Goal: Task Accomplishment & Management: Use online tool/utility

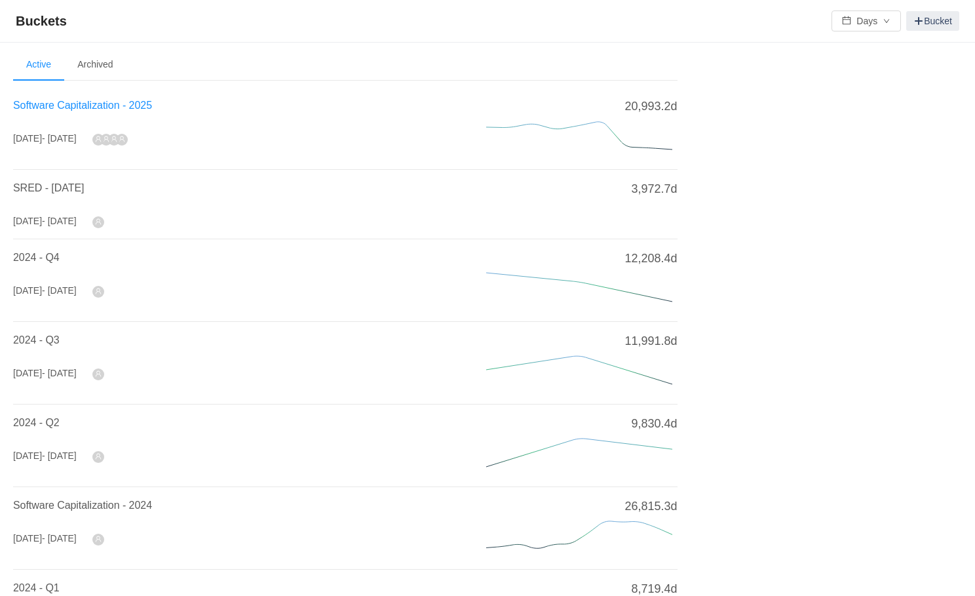
click at [95, 107] on span "Software Capitalization - 2025" at bounding box center [82, 105] width 139 height 11
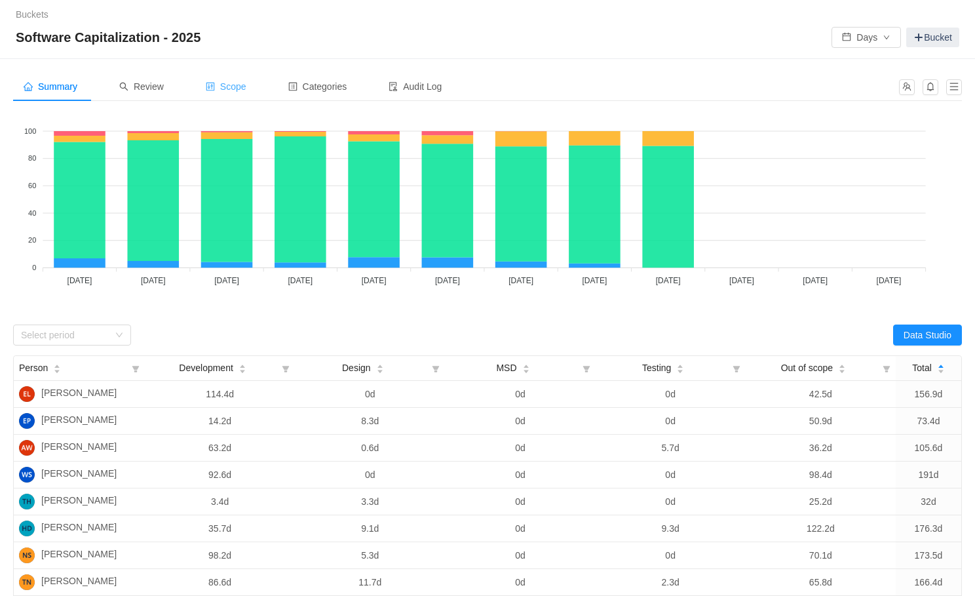
click at [246, 89] on span "Scope" at bounding box center [226, 86] width 41 height 10
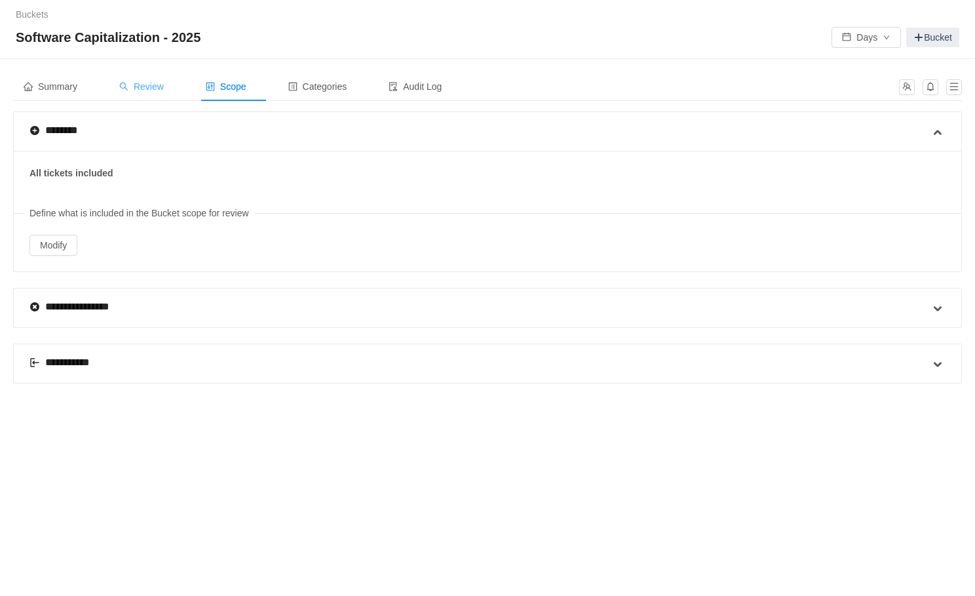
click at [161, 85] on span "Review" at bounding box center [141, 86] width 45 height 10
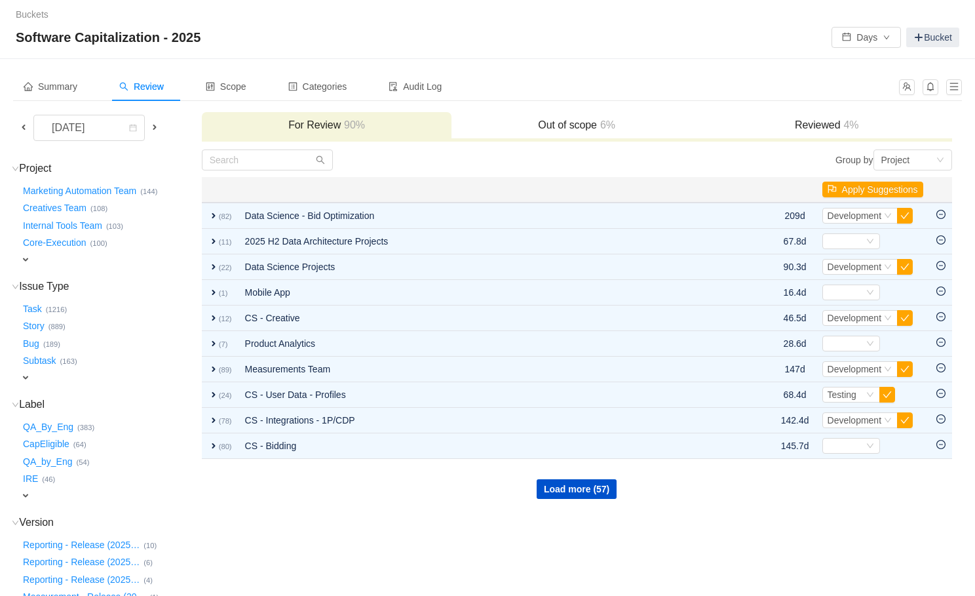
click at [33, 256] on div "expand" at bounding box center [92, 260] width 144 height 14
click at [40, 267] on div "Select value" at bounding box center [78, 260] width 104 height 13
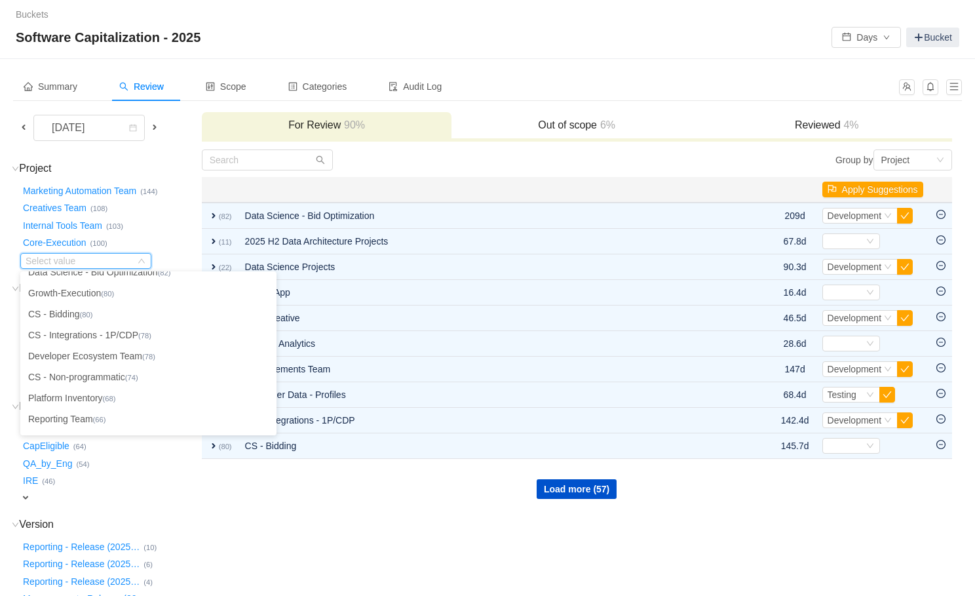
scroll to position [154, 0]
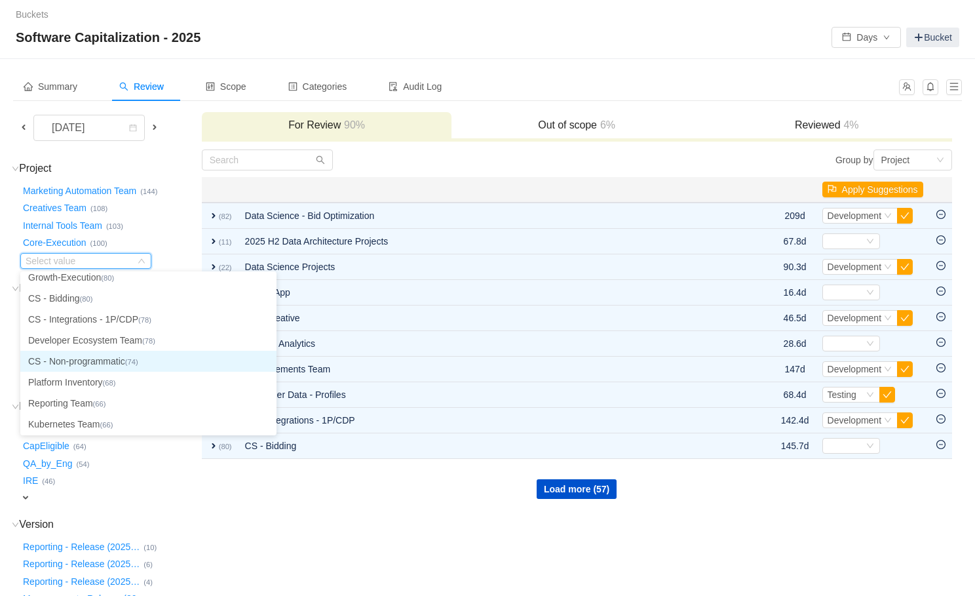
click at [61, 361] on li "CS - Non-programmatic (74)" at bounding box center [148, 361] width 256 height 21
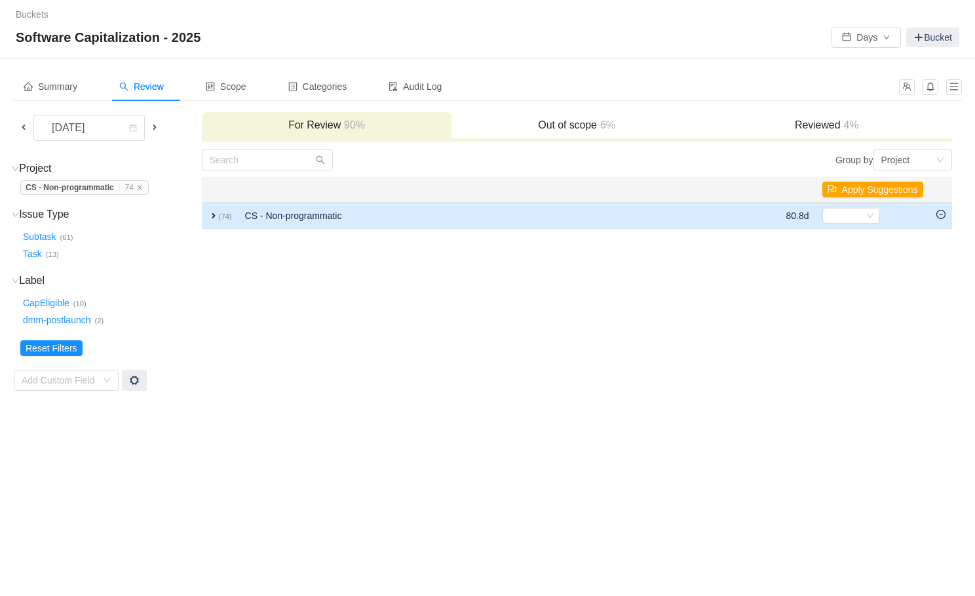
click at [218, 214] on span "expand" at bounding box center [213, 215] width 10 height 10
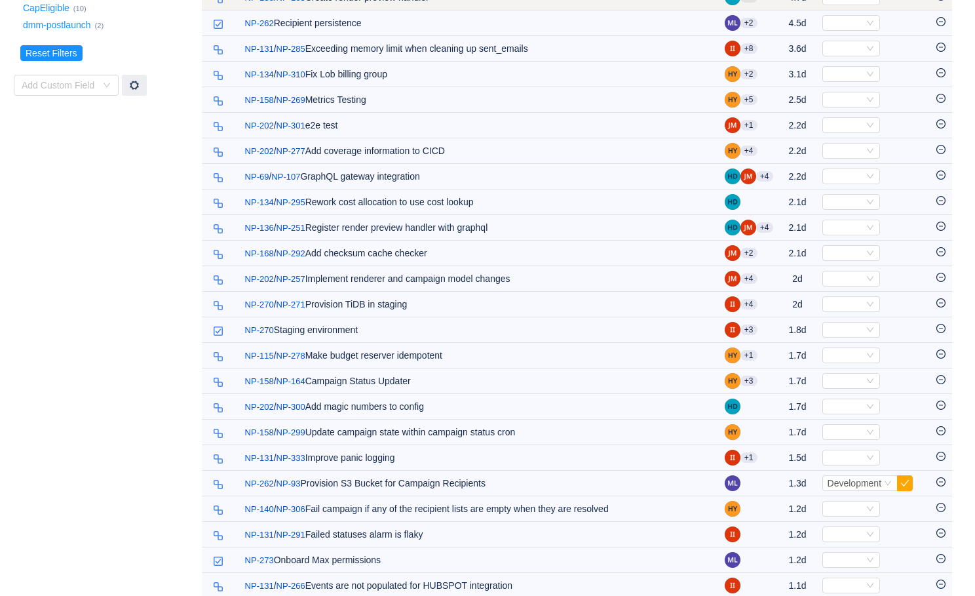
scroll to position [0, 0]
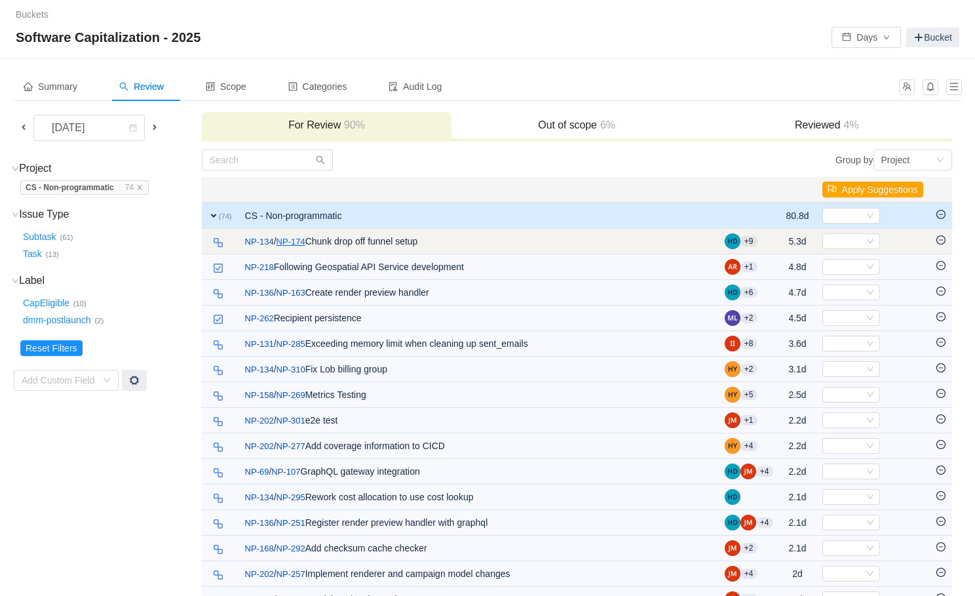
click at [299, 239] on link "NP-174" at bounding box center [290, 241] width 29 height 13
click at [867, 249] on td "Select Out of scope" at bounding box center [873, 242] width 114 height 26
click at [868, 243] on icon "icon: down" at bounding box center [870, 241] width 8 height 8
click at [859, 232] on td "Select Out of scope" at bounding box center [873, 242] width 114 height 26
click at [859, 234] on div "Select" at bounding box center [845, 241] width 36 height 14
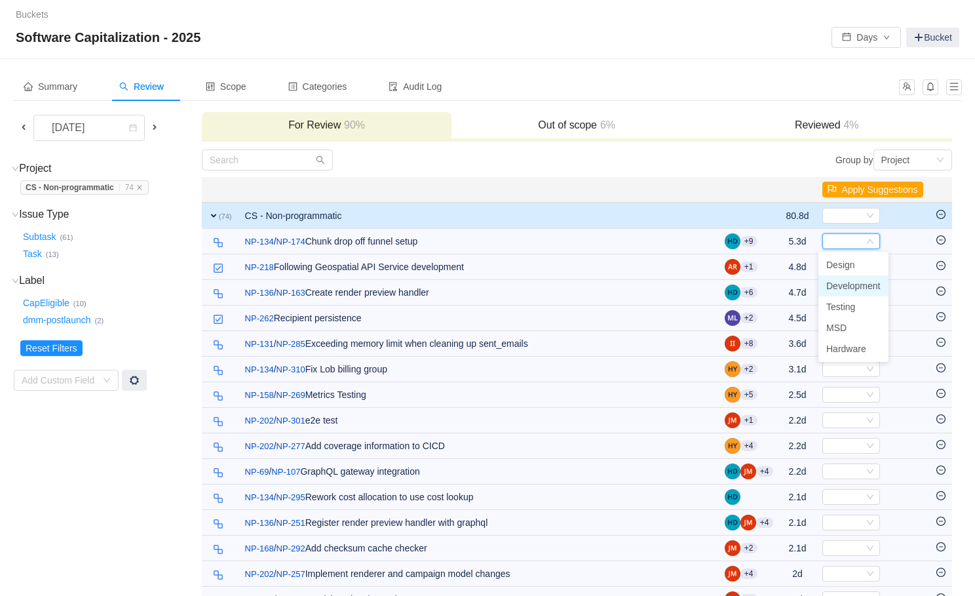
click at [851, 286] on span "Development" at bounding box center [853, 285] width 54 height 10
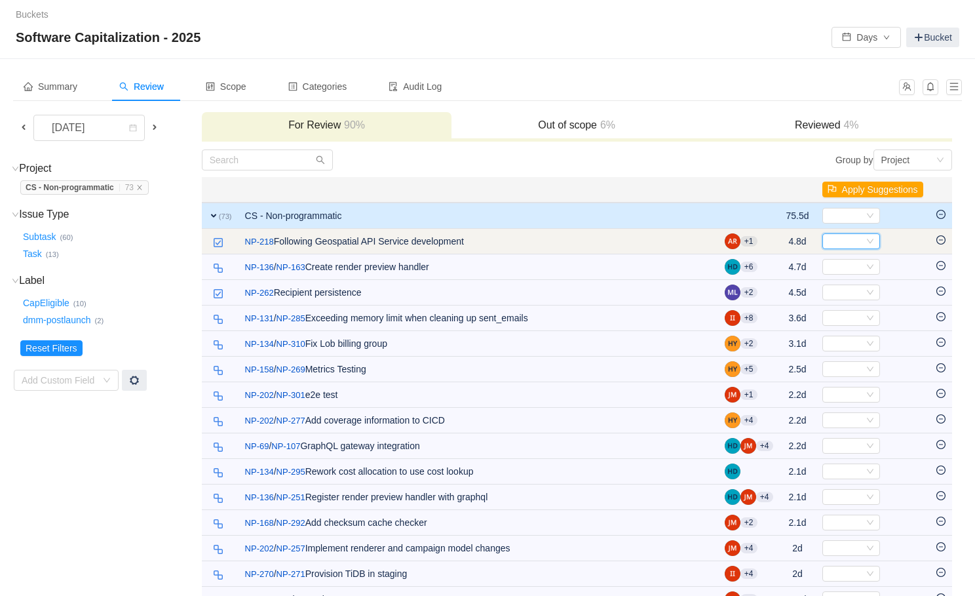
click at [843, 246] on div "Select" at bounding box center [845, 241] width 36 height 14
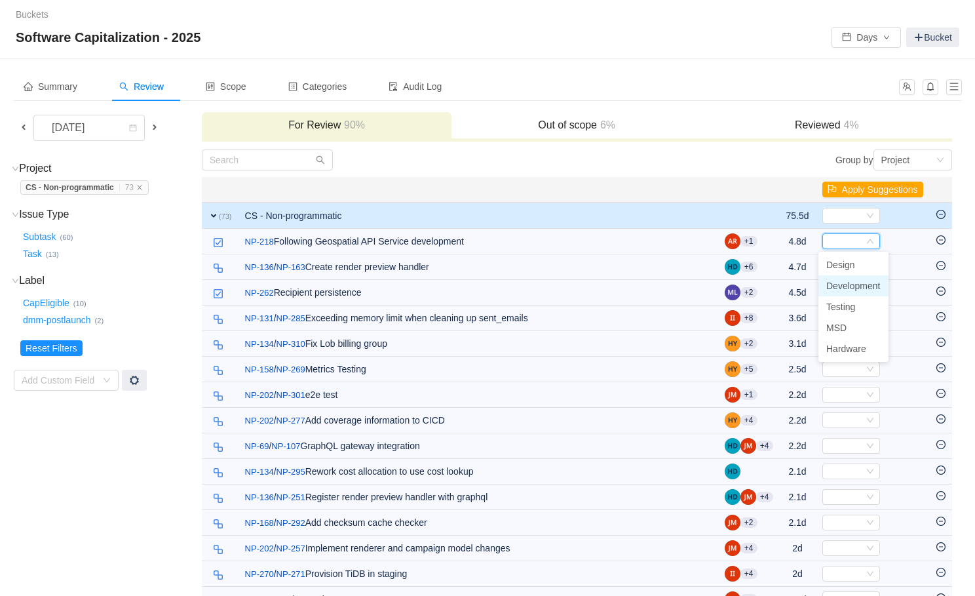
click at [852, 284] on span "Development" at bounding box center [853, 285] width 54 height 10
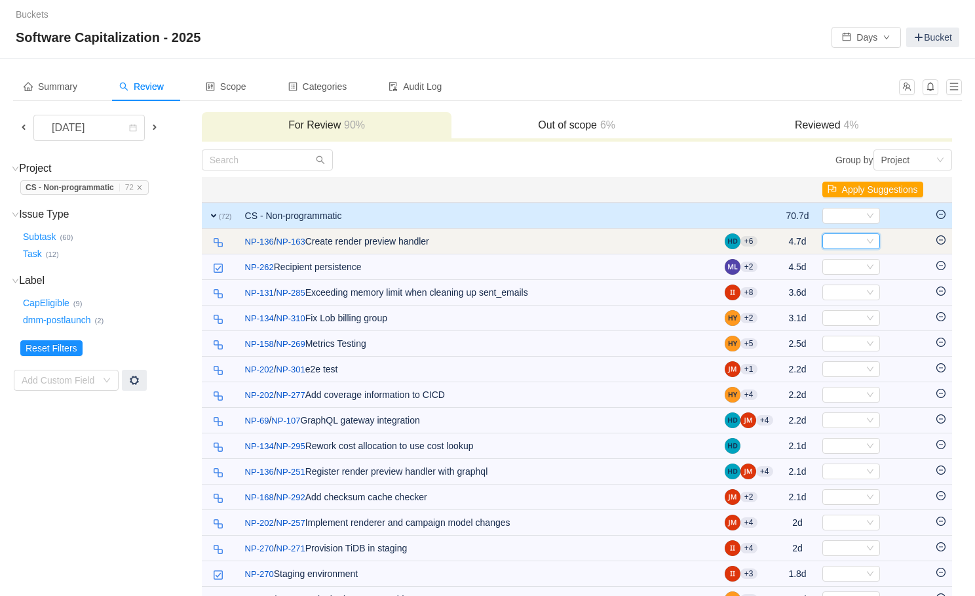
click at [844, 236] on div "Select" at bounding box center [845, 241] width 36 height 14
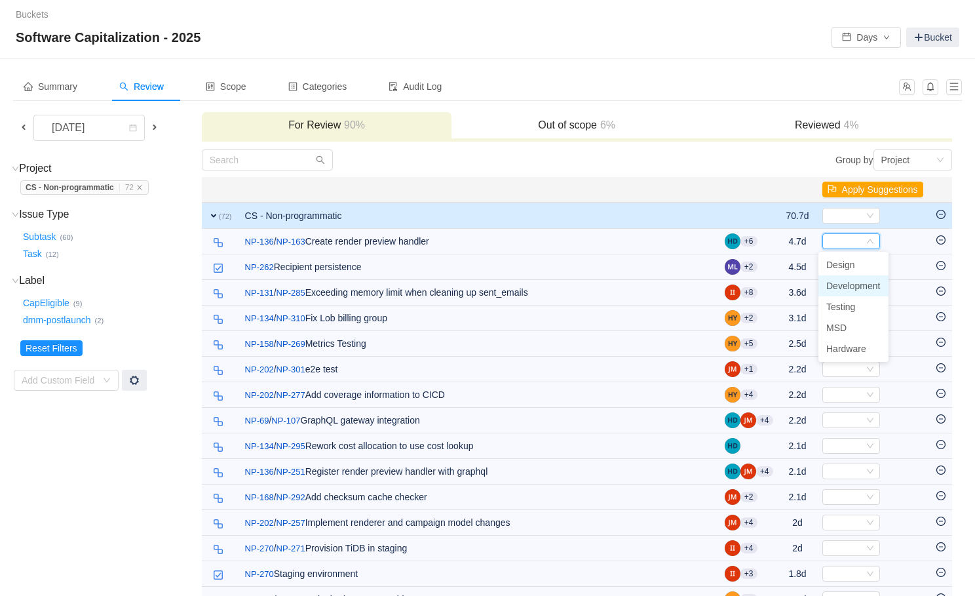
click at [848, 286] on span "Development" at bounding box center [853, 285] width 54 height 10
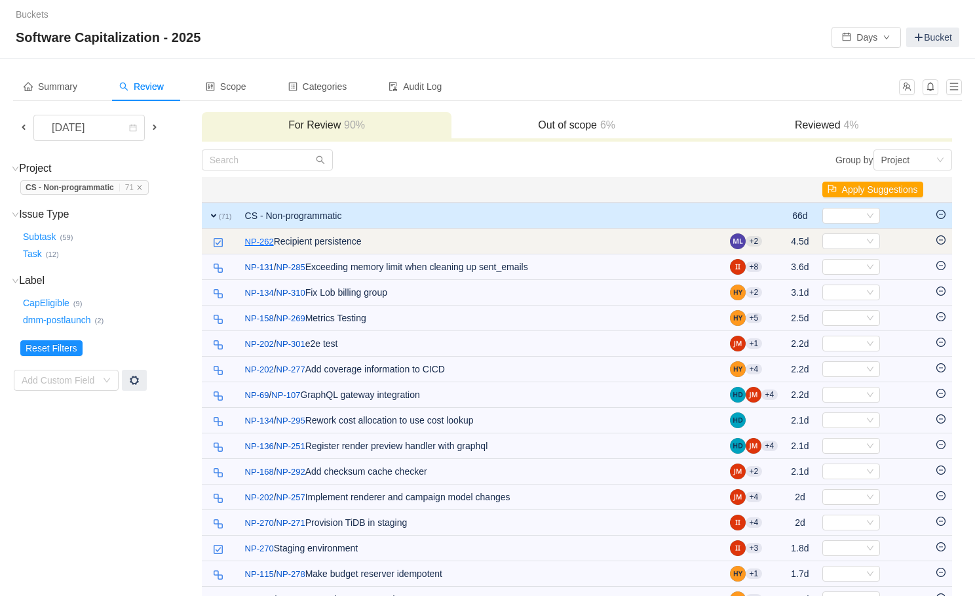
click at [260, 237] on link "NP-262" at bounding box center [259, 241] width 29 height 13
click at [866, 240] on icon "icon: down" at bounding box center [870, 241] width 8 height 8
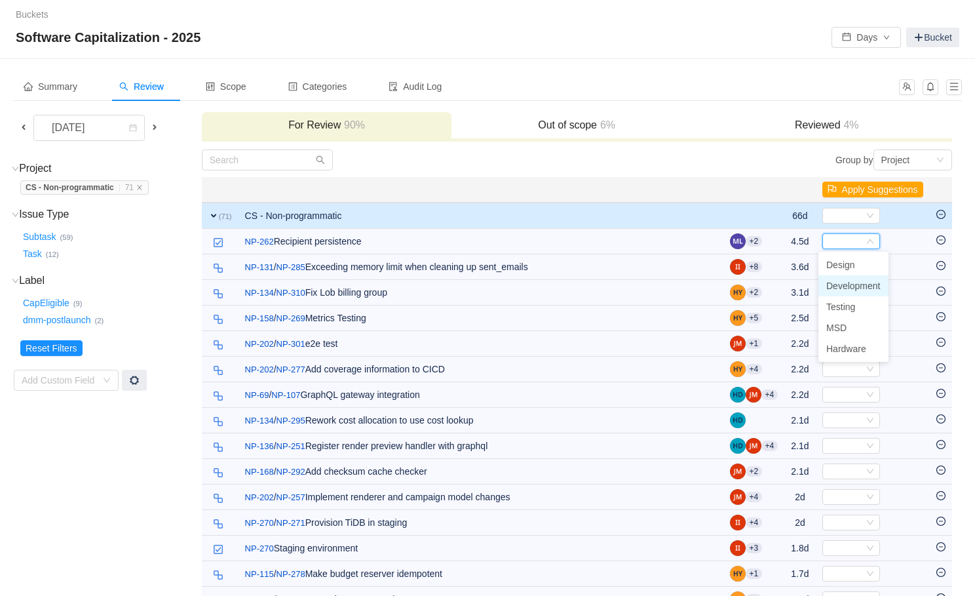
click at [855, 290] on span "Development" at bounding box center [853, 285] width 54 height 10
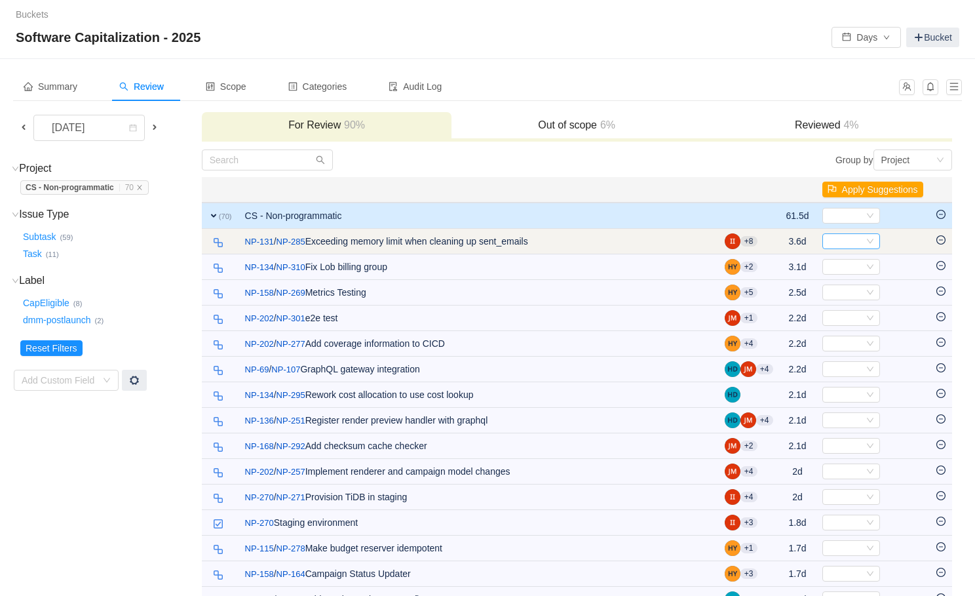
click at [858, 247] on div "Select" at bounding box center [845, 241] width 36 height 14
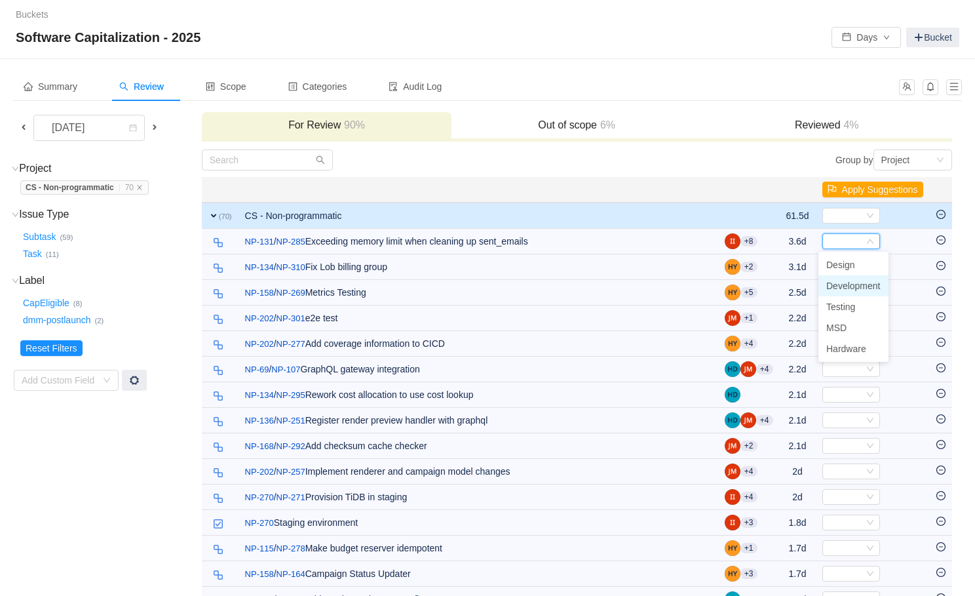
click at [852, 292] on li "Development" at bounding box center [853, 285] width 70 height 21
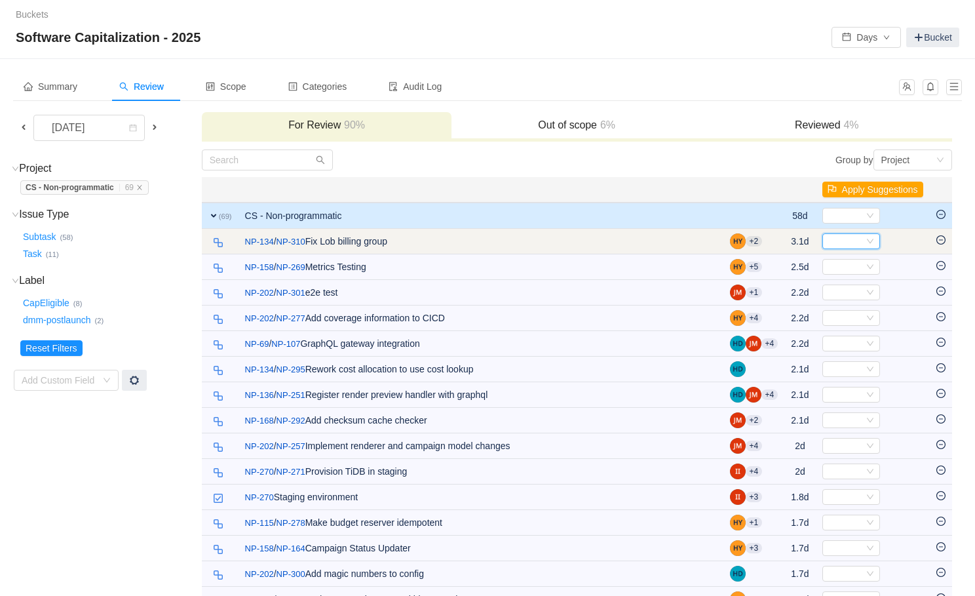
click at [862, 235] on div "Select" at bounding box center [851, 241] width 58 height 16
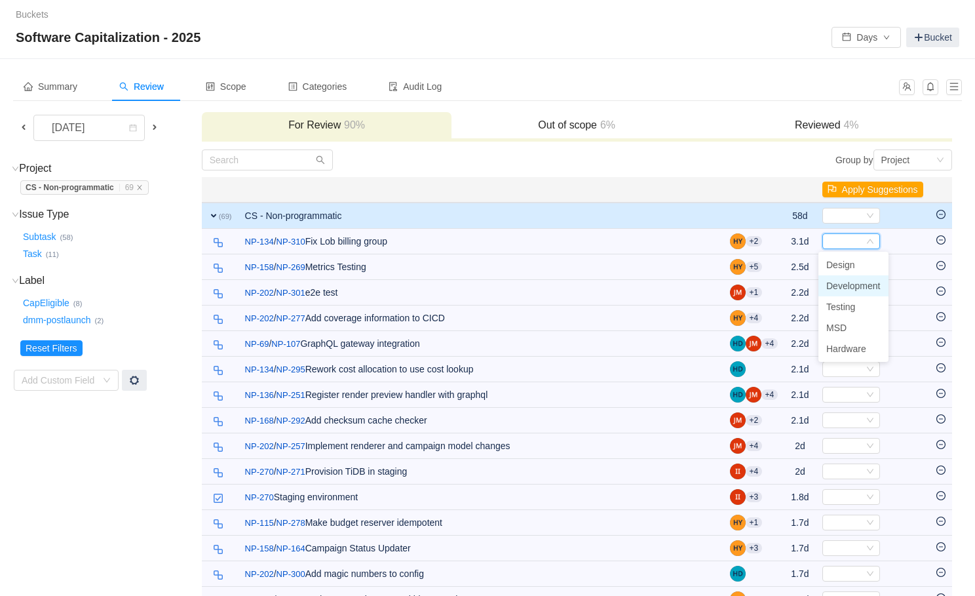
click at [839, 286] on span "Development" at bounding box center [853, 285] width 54 height 10
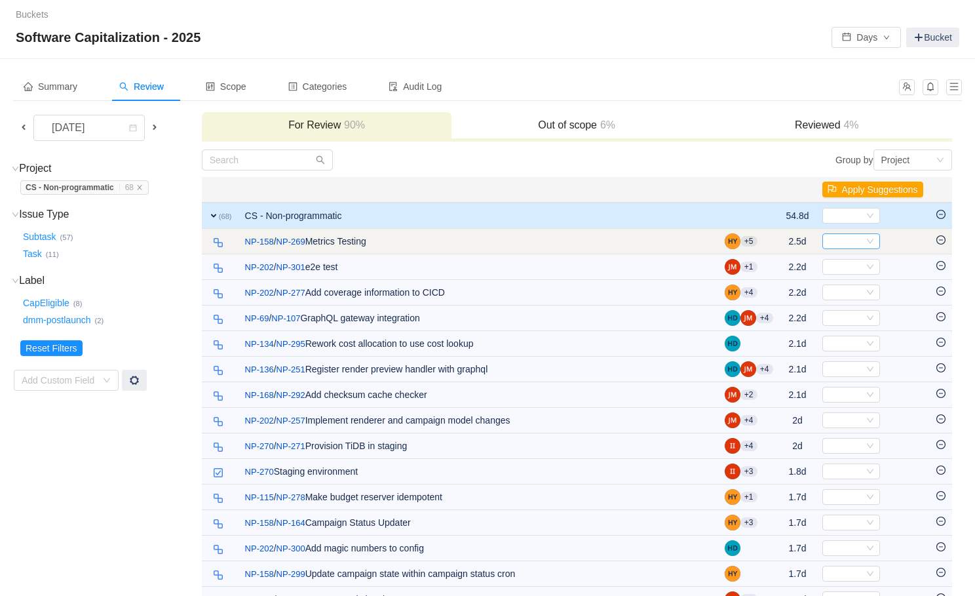
click at [856, 241] on div "Select" at bounding box center [845, 241] width 36 height 14
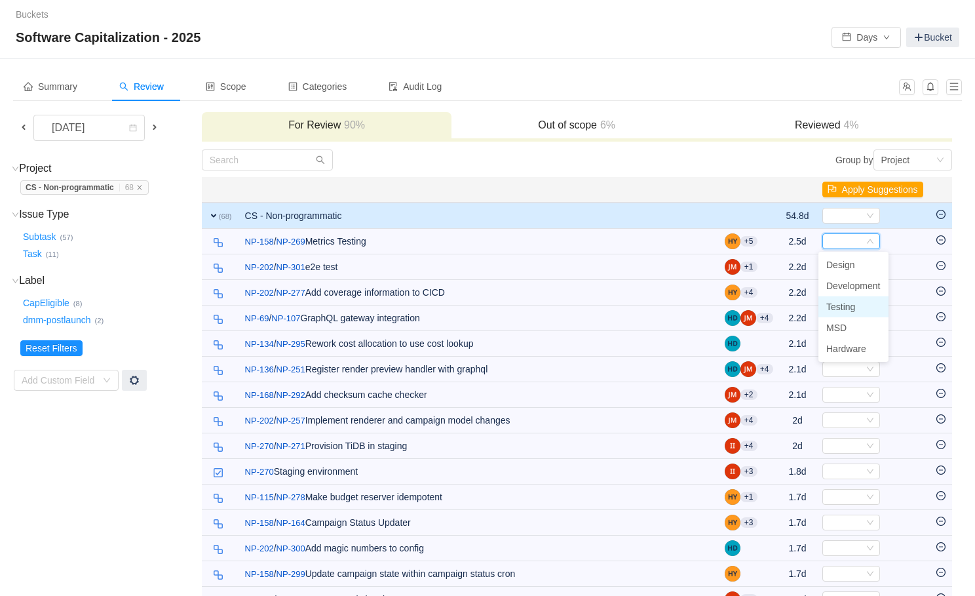
click at [838, 308] on span "Testing" at bounding box center [840, 306] width 29 height 10
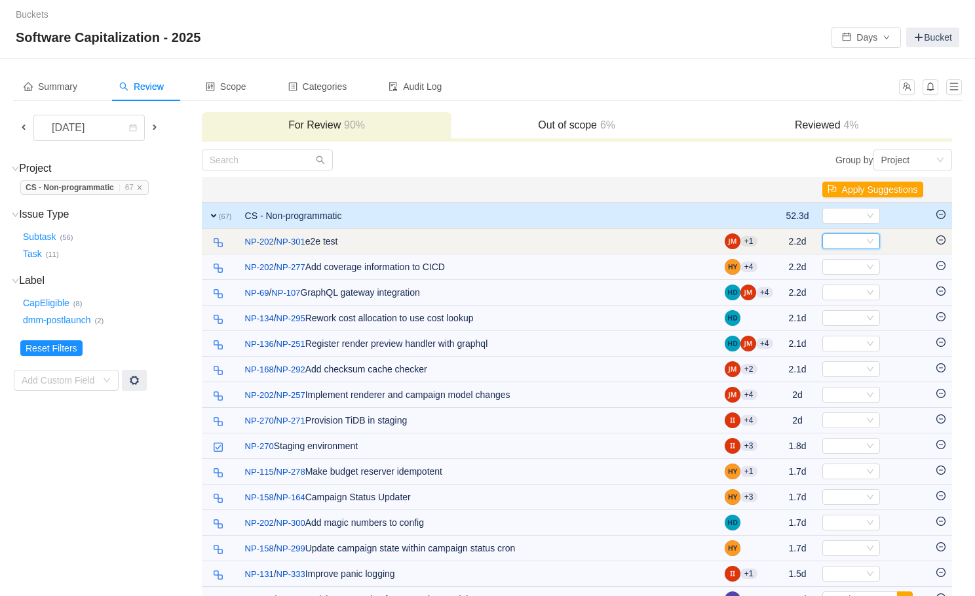
click at [853, 241] on div "Select" at bounding box center [845, 241] width 36 height 14
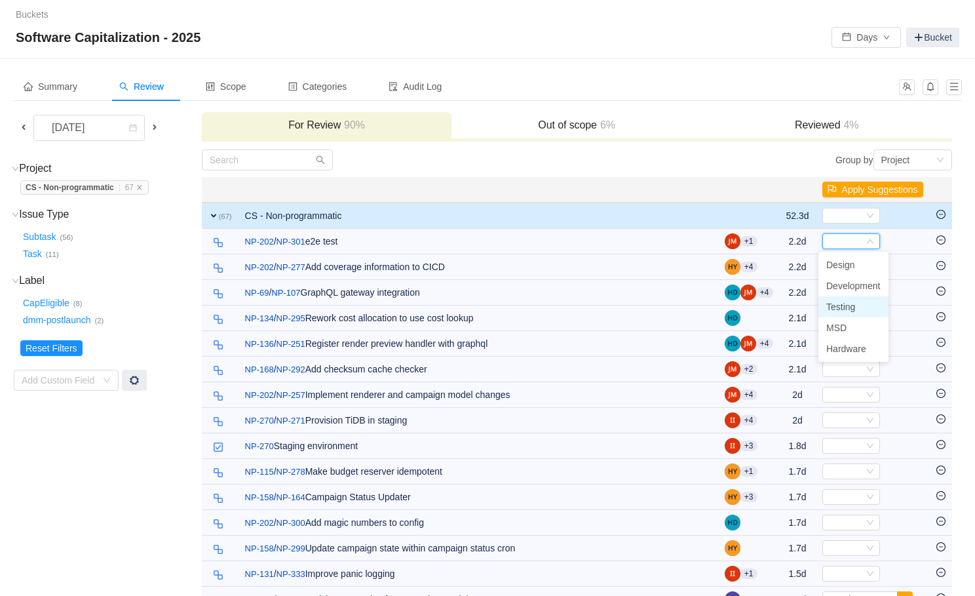
click at [839, 303] on span "Testing" at bounding box center [840, 306] width 29 height 10
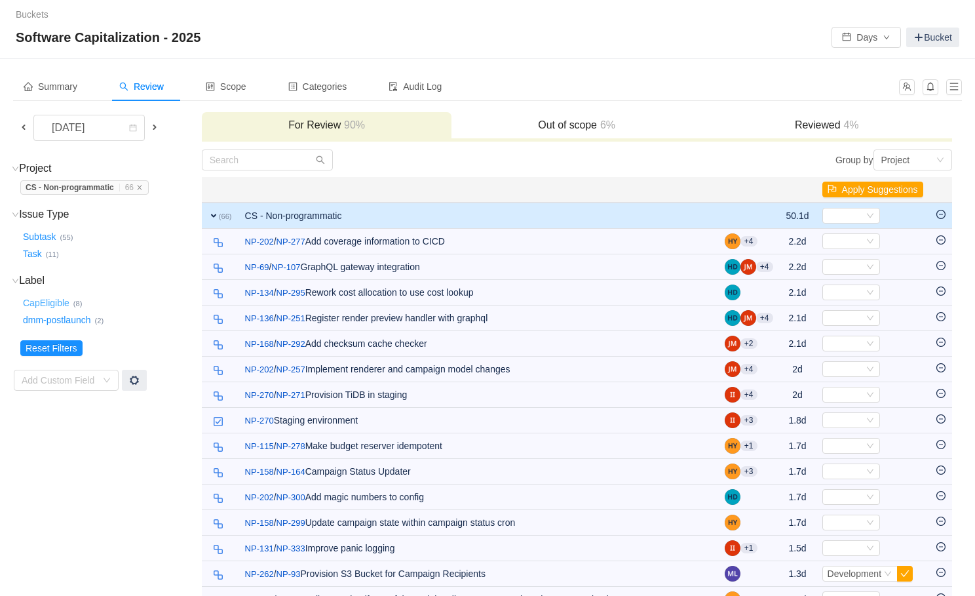
click at [54, 300] on button "CapEligible …" at bounding box center [46, 302] width 53 height 21
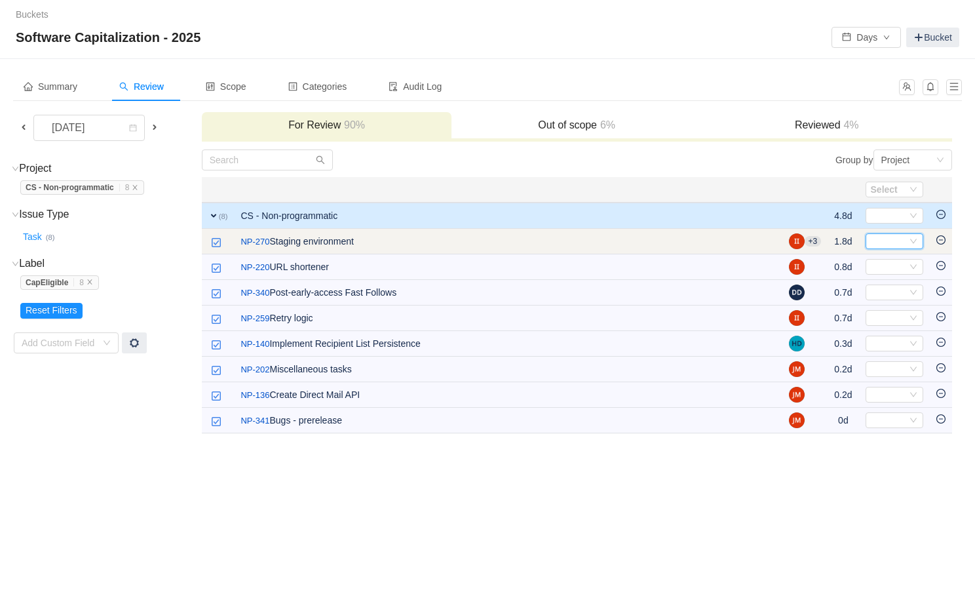
click at [900, 238] on div "Select" at bounding box center [889, 241] width 36 height 14
click at [311, 238] on td "/ NP-270 Staging environment" at bounding box center [508, 242] width 548 height 26
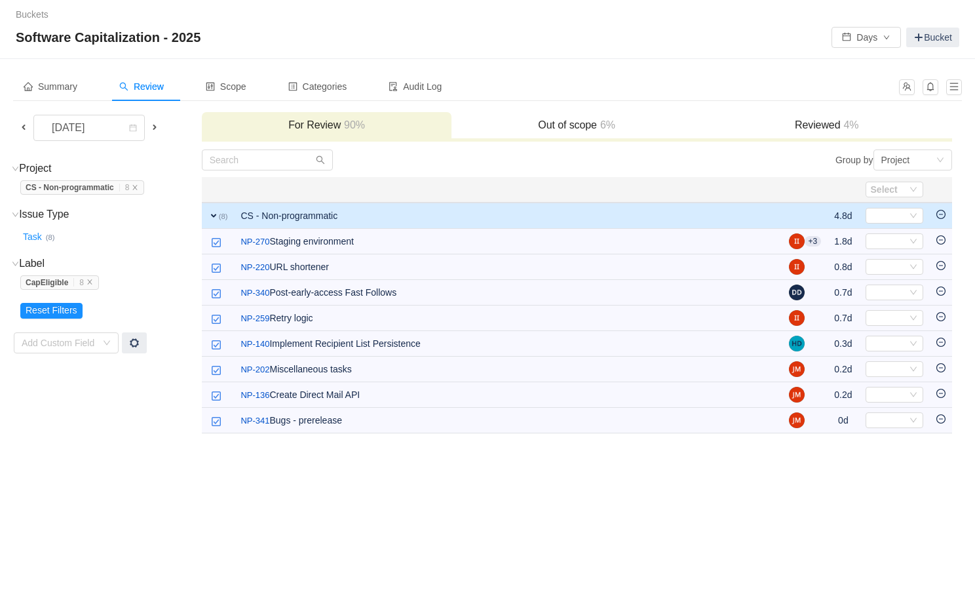
click at [377, 496] on div "Buckets / / Software Capitalization - 2025 Days Bucket Summary Review Scope Cat…" at bounding box center [487, 298] width 975 height 596
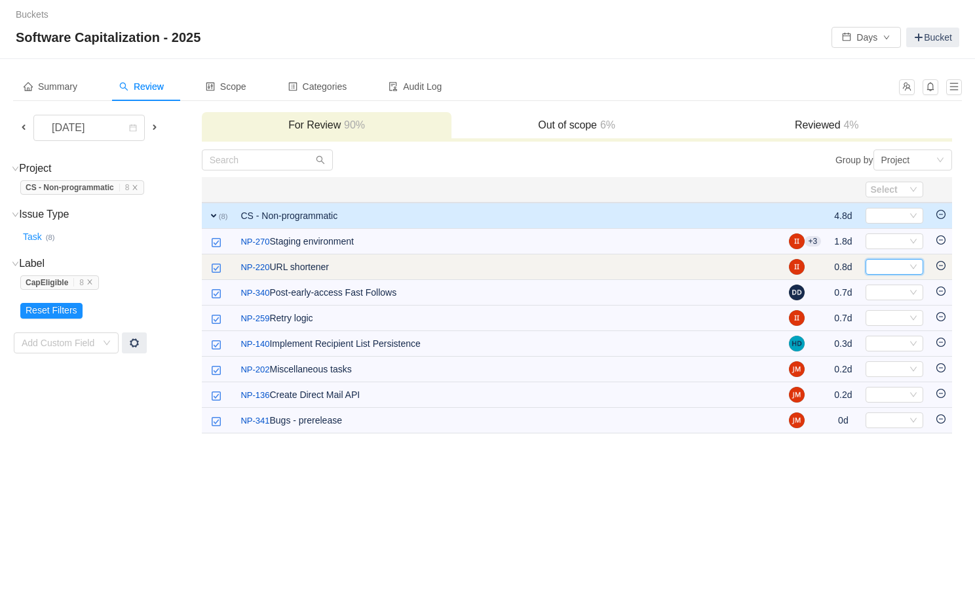
click at [908, 264] on div "Select" at bounding box center [894, 267] width 58 height 16
click at [269, 268] on link "NP-220" at bounding box center [254, 267] width 29 height 13
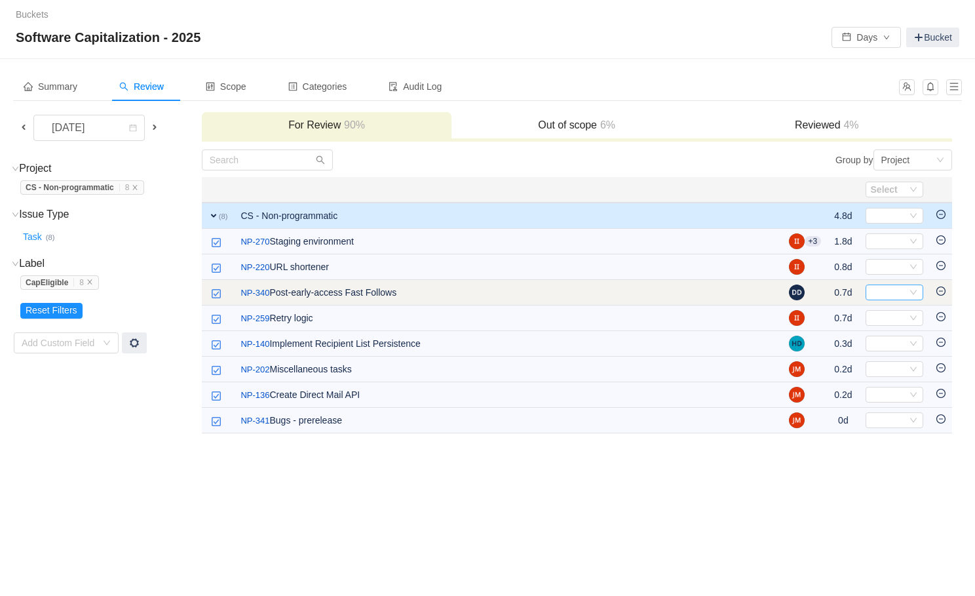
click at [911, 292] on icon "icon: down" at bounding box center [913, 292] width 8 height 8
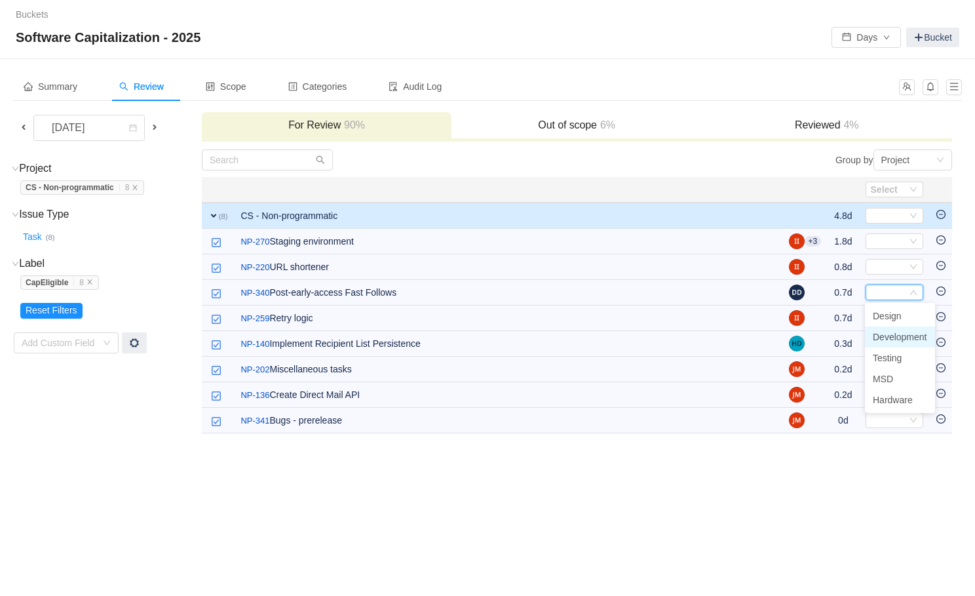
click at [901, 338] on span "Development" at bounding box center [900, 337] width 54 height 10
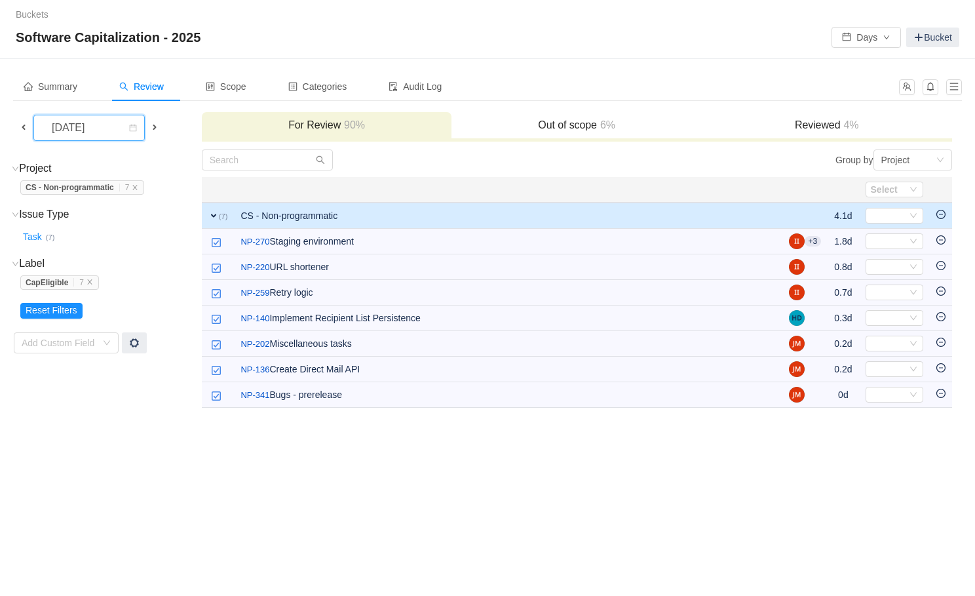
click at [77, 129] on div "[DATE]" at bounding box center [69, 127] width 56 height 25
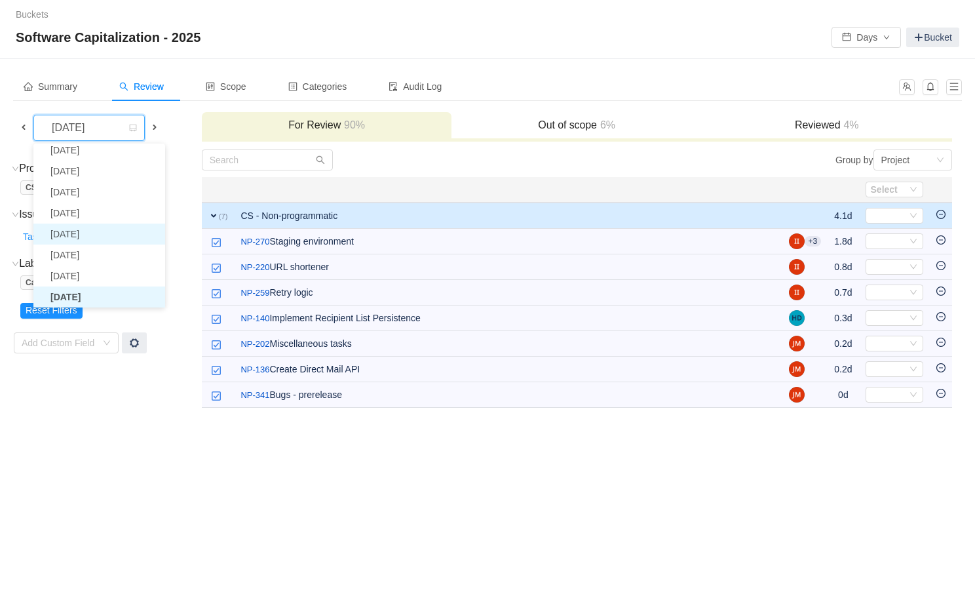
scroll to position [24, 0]
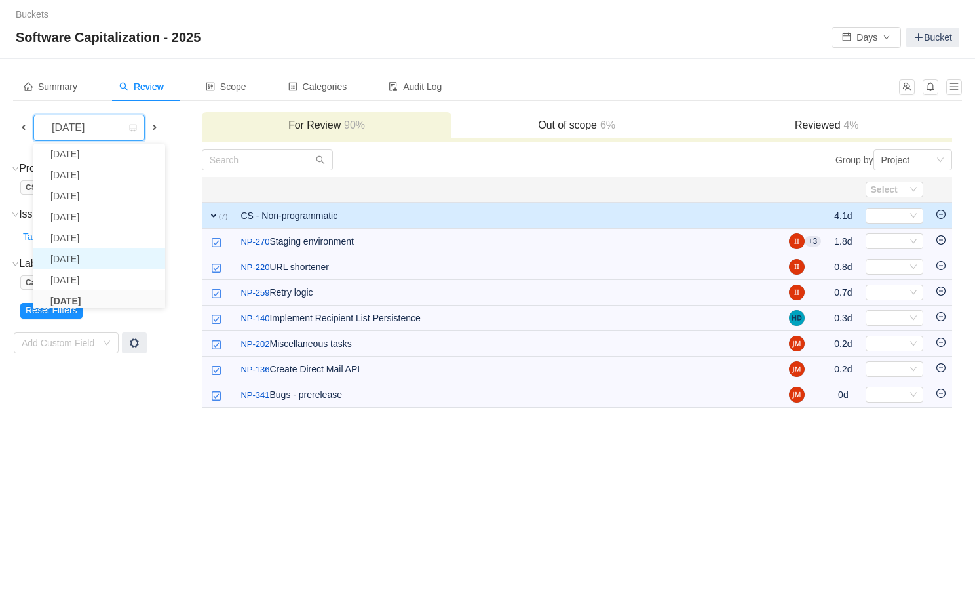
click at [92, 252] on li "[DATE]" at bounding box center [99, 258] width 132 height 21
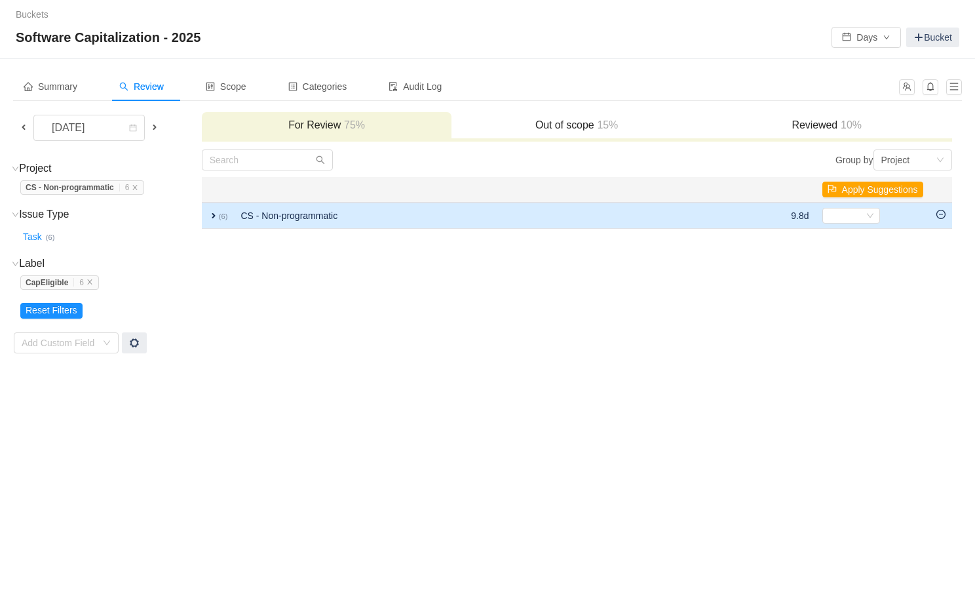
click at [215, 214] on span "expand" at bounding box center [213, 215] width 10 height 10
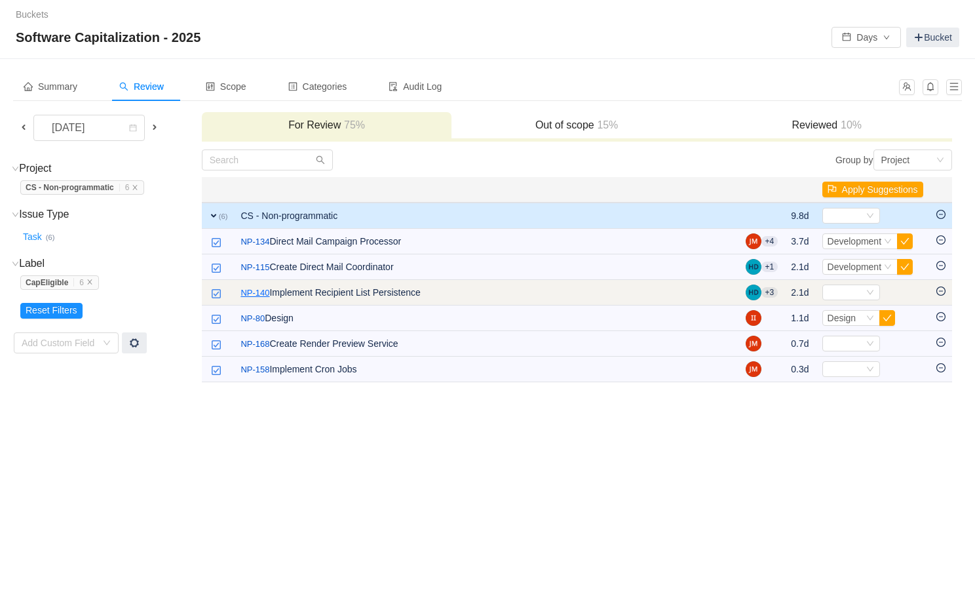
click at [265, 294] on link "NP-140" at bounding box center [254, 292] width 29 height 13
click at [866, 294] on icon "icon: down" at bounding box center [870, 292] width 8 height 8
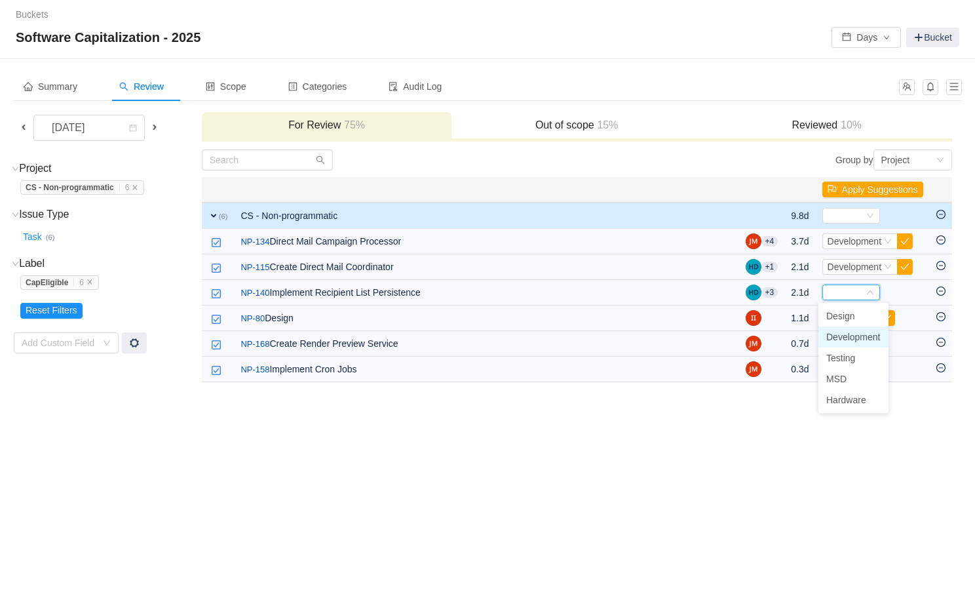
click at [849, 335] on span "Development" at bounding box center [853, 337] width 54 height 10
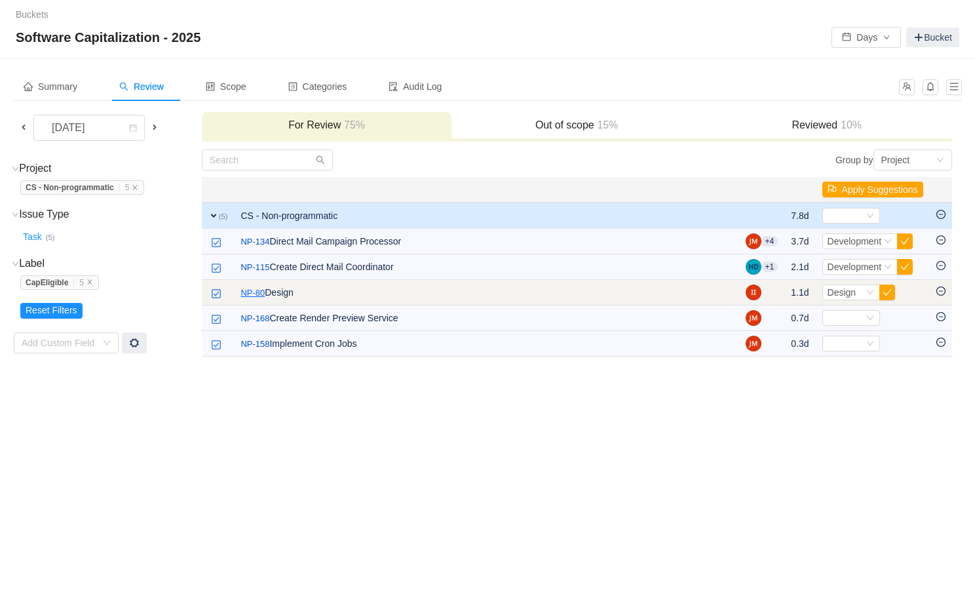
click at [259, 292] on link "NP-80" at bounding box center [252, 292] width 24 height 13
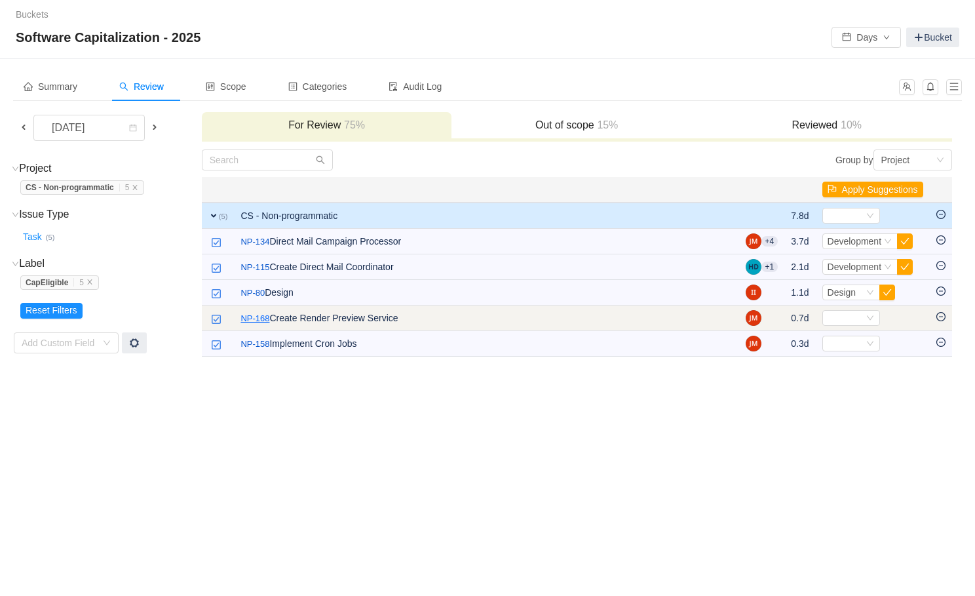
click at [250, 317] on link "NP-168" at bounding box center [254, 318] width 29 height 13
click at [843, 318] on div "Select" at bounding box center [845, 318] width 36 height 14
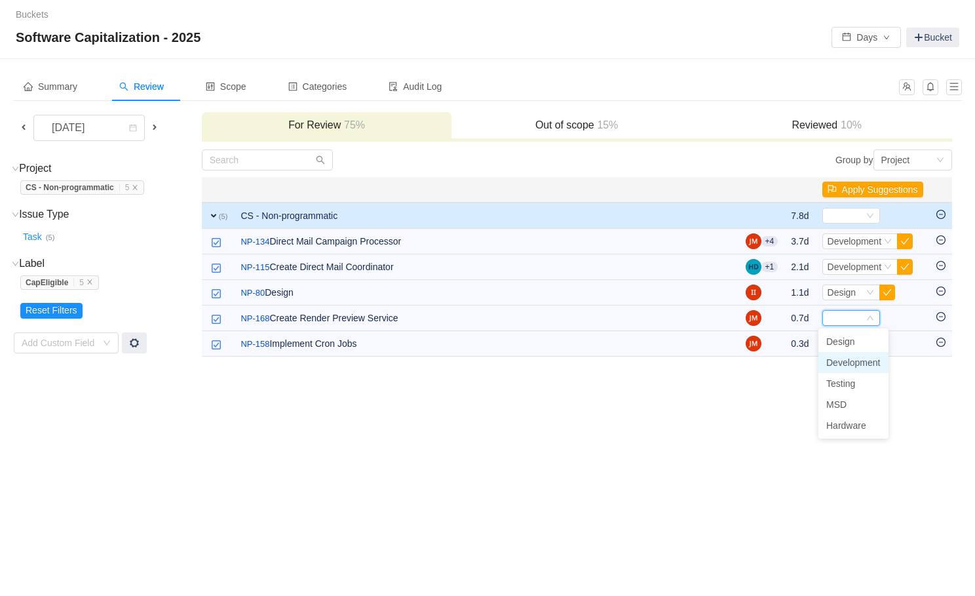
click at [841, 363] on span "Development" at bounding box center [853, 362] width 54 height 10
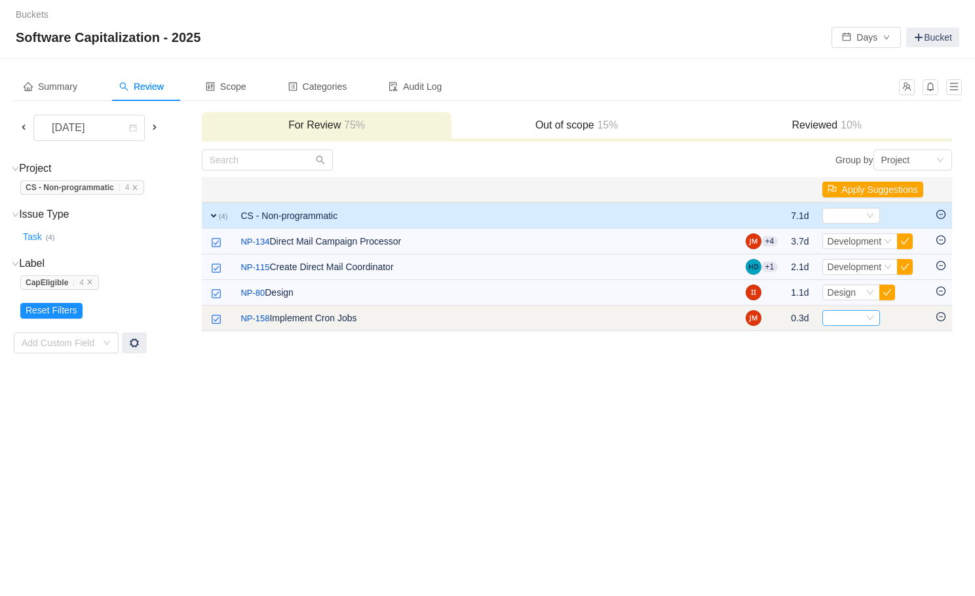
click at [857, 323] on div "Select" at bounding box center [845, 318] width 36 height 14
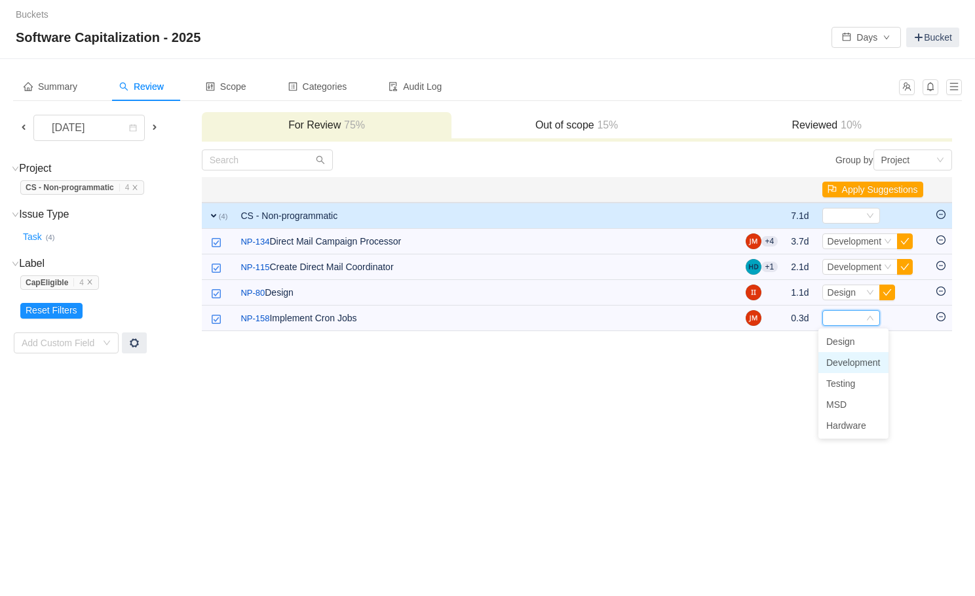
click at [848, 364] on span "Development" at bounding box center [853, 362] width 54 height 10
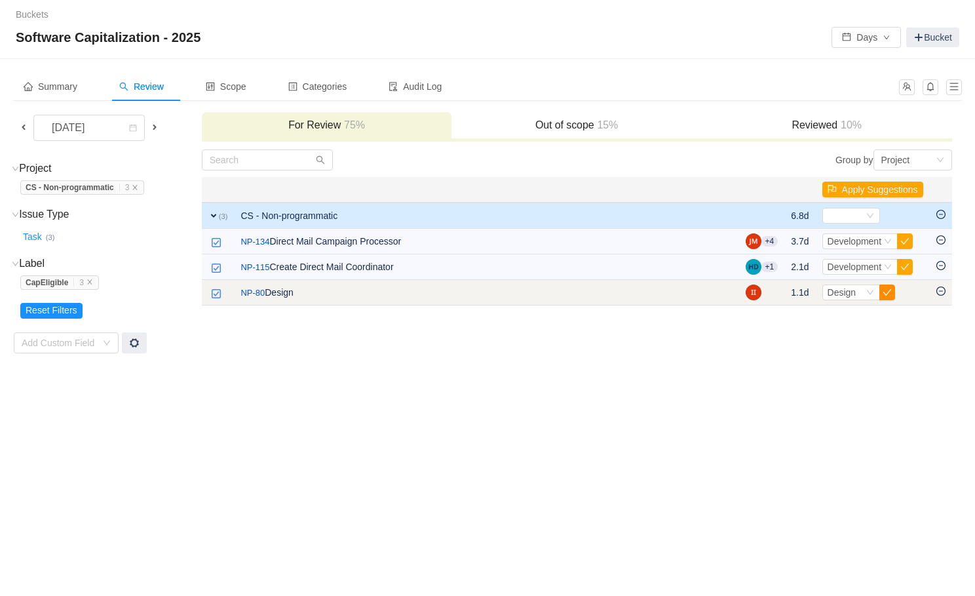
click at [881, 291] on button "button" at bounding box center [887, 292] width 16 height 16
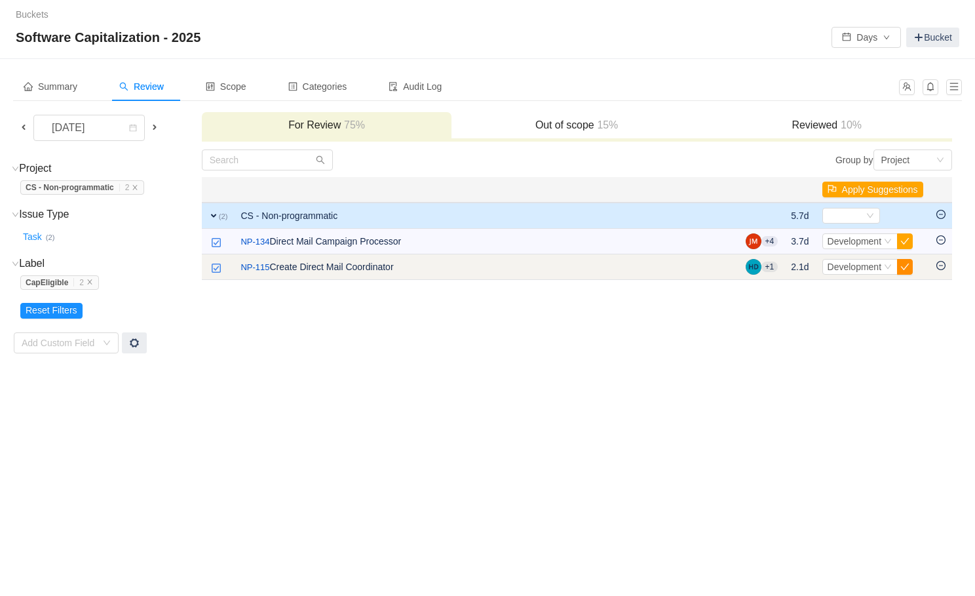
click at [903, 265] on button "button" at bounding box center [905, 267] width 16 height 16
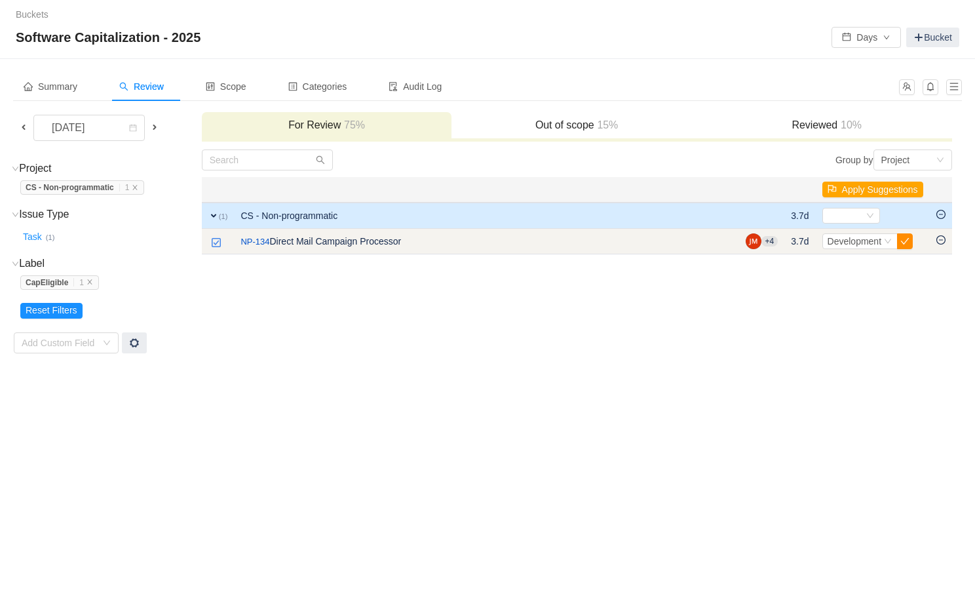
click at [903, 240] on button "button" at bounding box center [905, 241] width 16 height 16
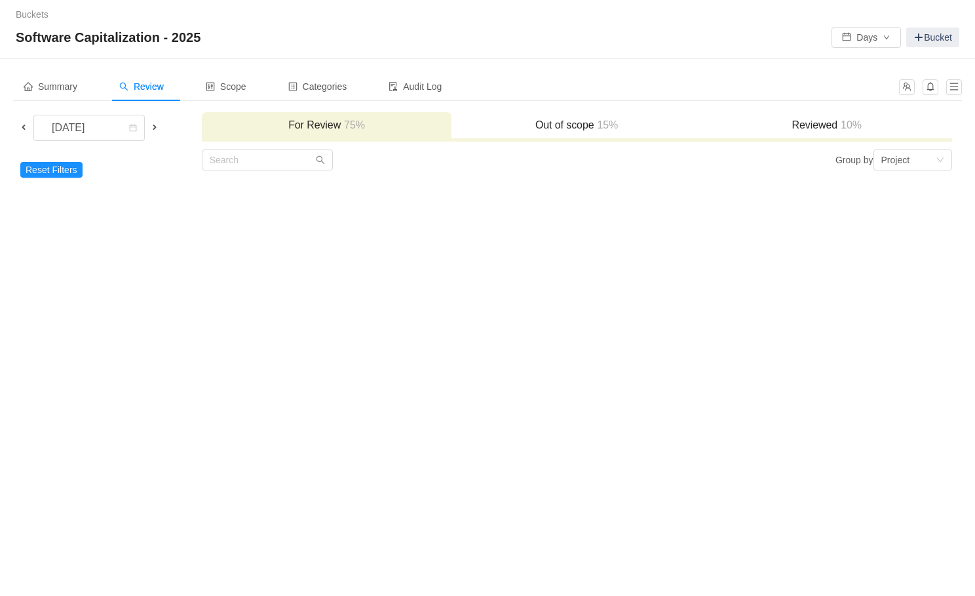
click at [153, 126] on span at bounding box center [154, 127] width 10 height 10
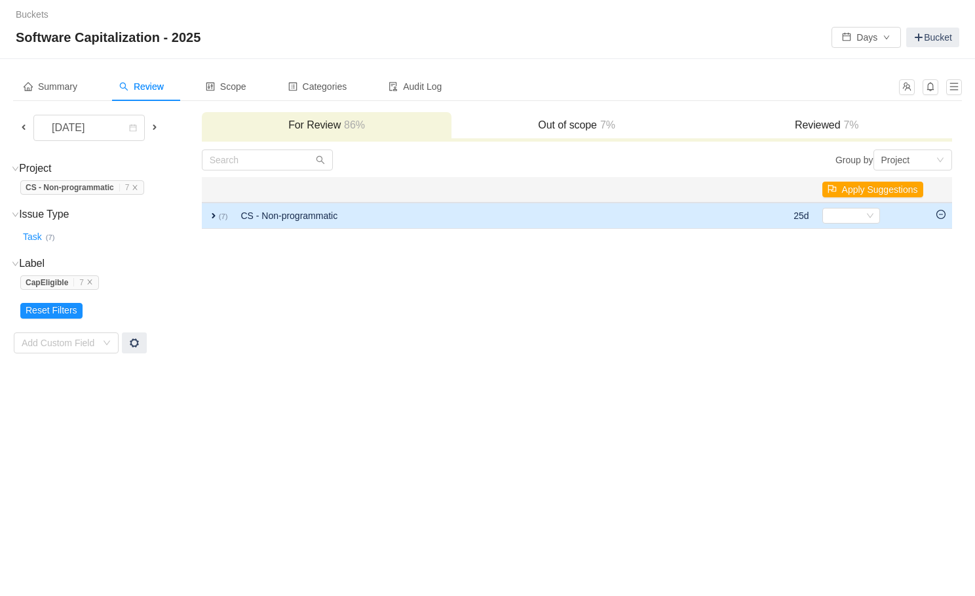
click at [216, 219] on span "expand" at bounding box center [213, 215] width 10 height 10
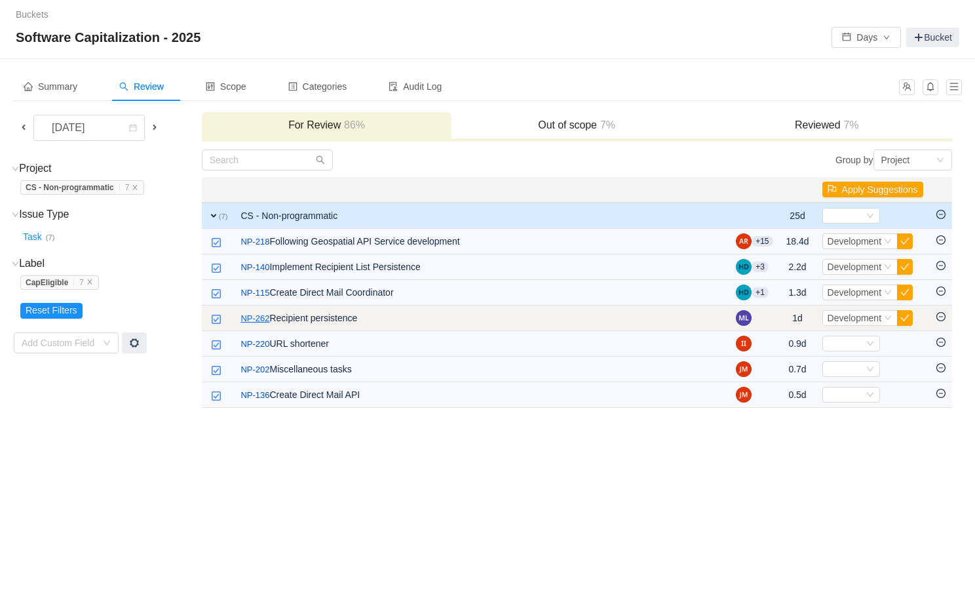
click at [250, 313] on link "NP-262" at bounding box center [254, 318] width 29 height 13
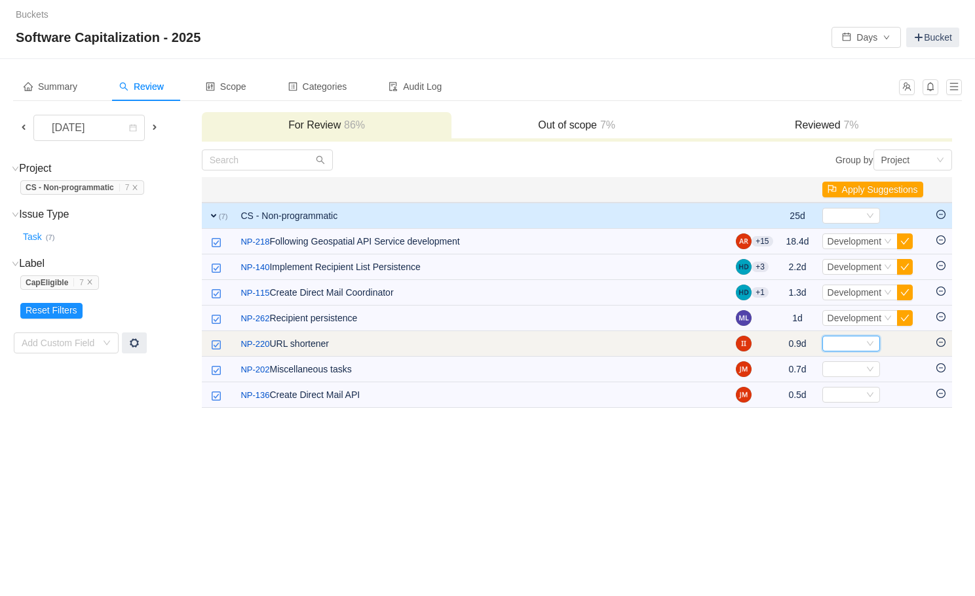
click at [855, 343] on div "Select" at bounding box center [845, 343] width 36 height 14
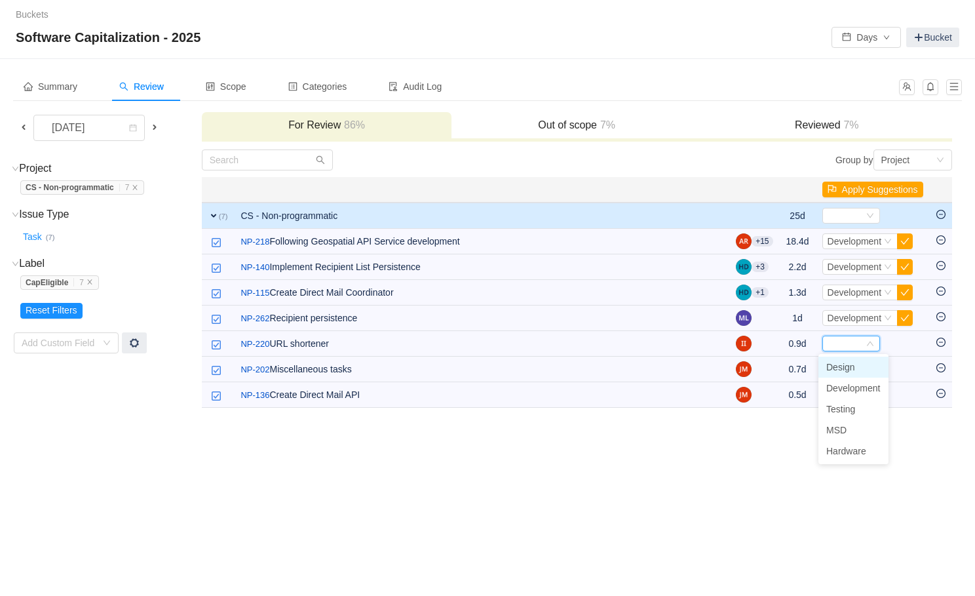
click at [846, 366] on span "Design" at bounding box center [840, 367] width 29 height 10
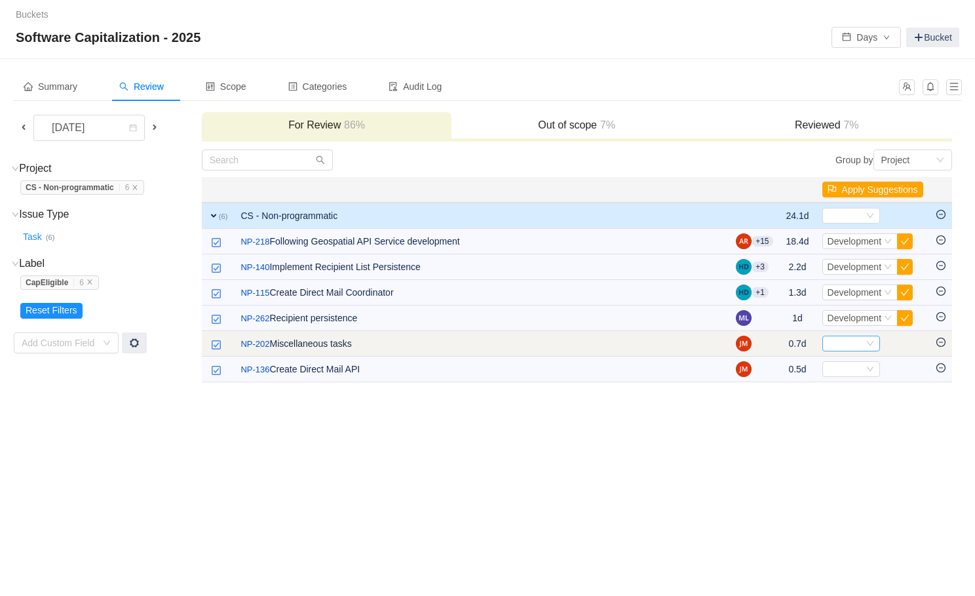
click at [852, 341] on div "Select" at bounding box center [845, 343] width 36 height 14
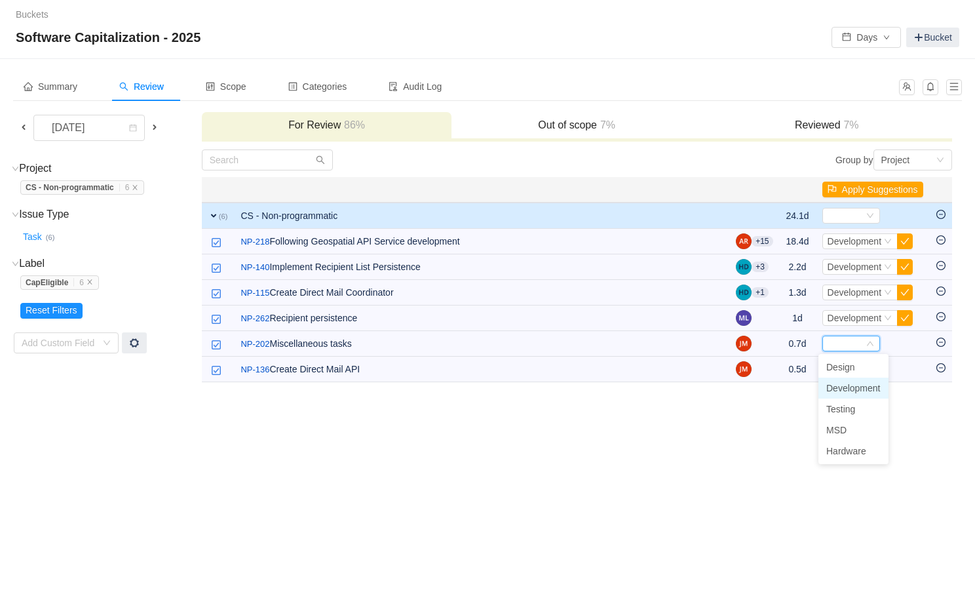
click at [844, 393] on li "Development" at bounding box center [853, 387] width 70 height 21
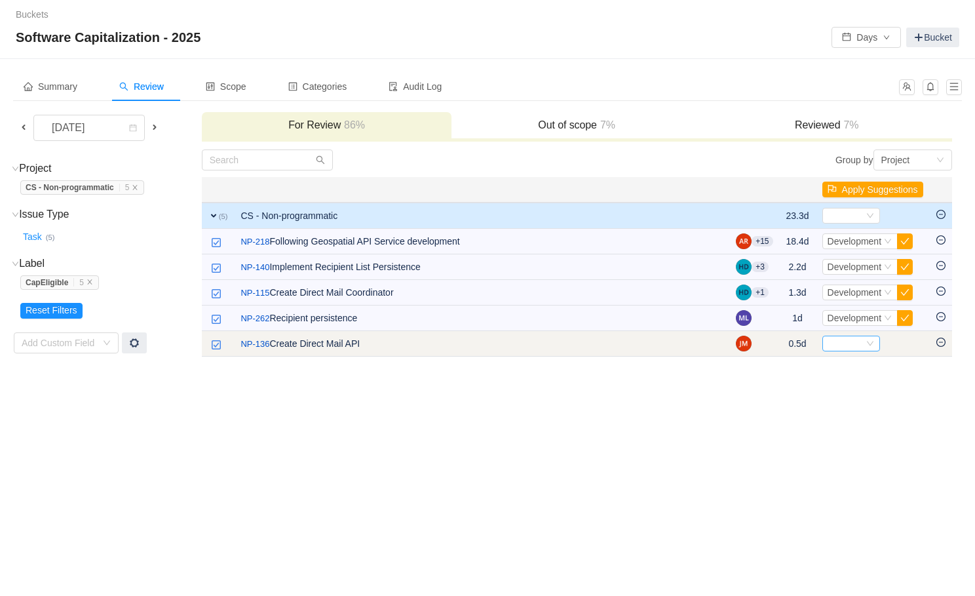
click at [849, 338] on div "Select" at bounding box center [845, 343] width 36 height 14
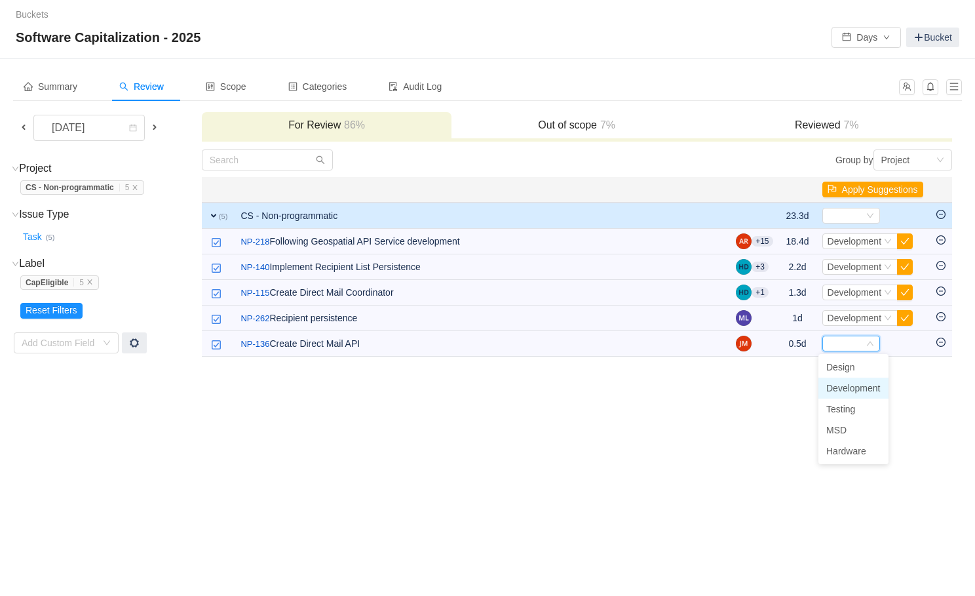
click at [843, 383] on span "Development" at bounding box center [853, 388] width 54 height 10
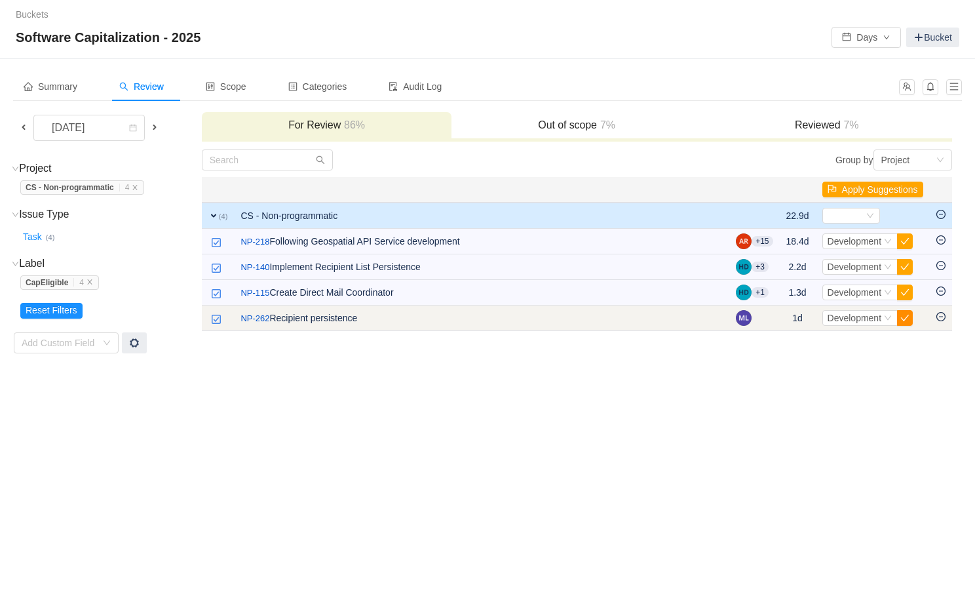
click at [903, 313] on button "button" at bounding box center [905, 318] width 16 height 16
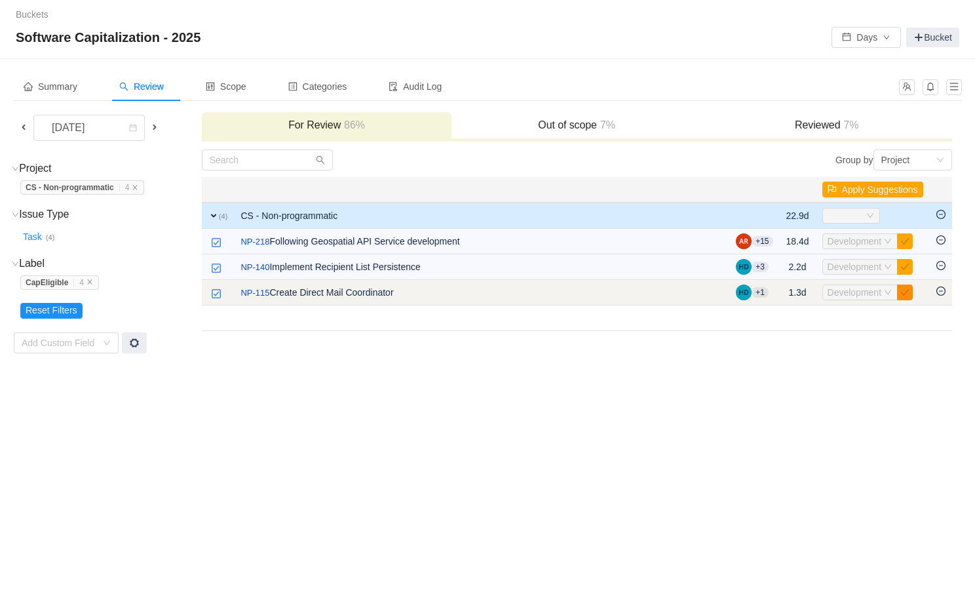
click at [902, 299] on button "button" at bounding box center [905, 292] width 16 height 16
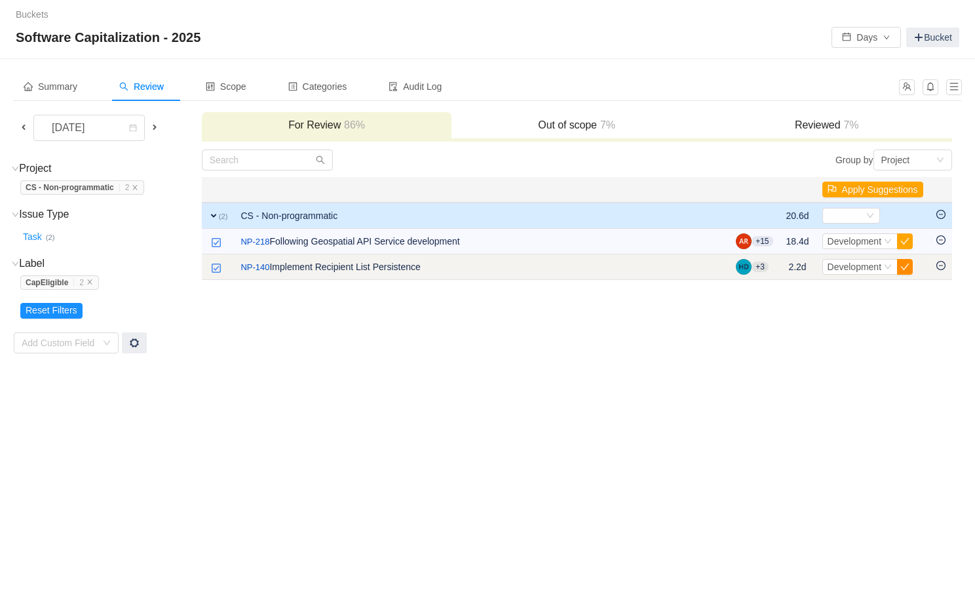
click at [902, 271] on button "button" at bounding box center [905, 267] width 16 height 16
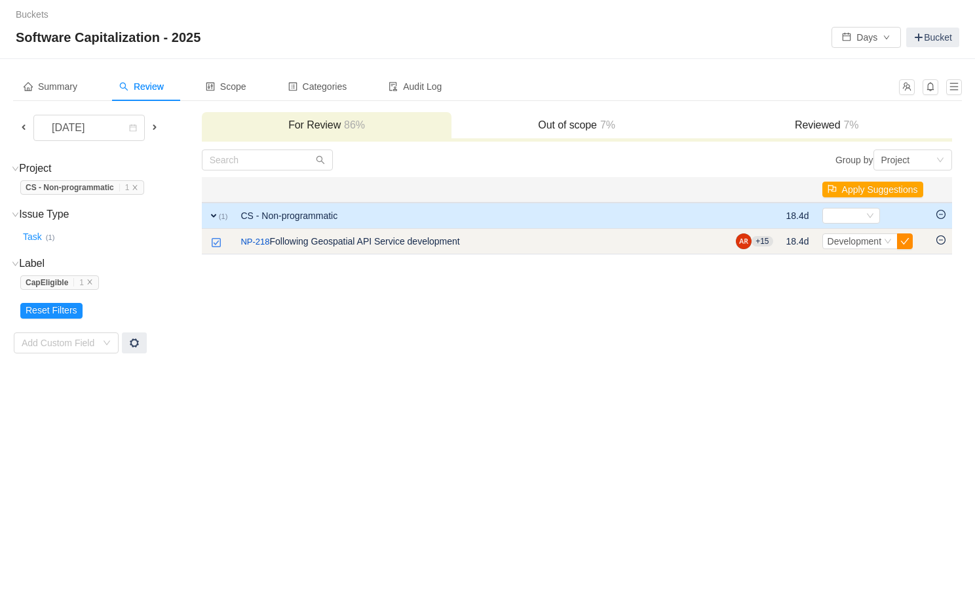
click at [902, 246] on button "button" at bounding box center [905, 241] width 16 height 16
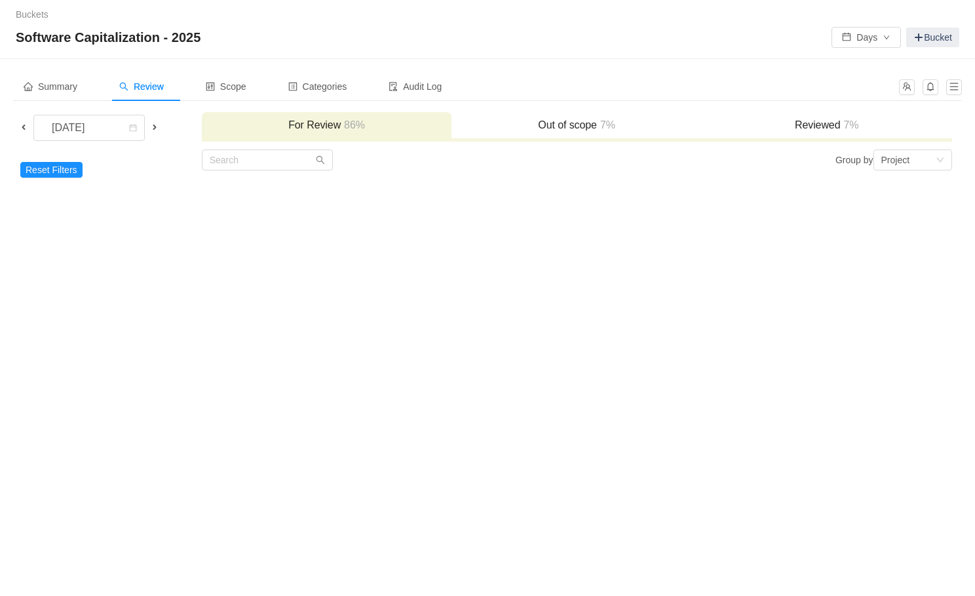
click at [162, 128] on span at bounding box center [155, 127] width 16 height 15
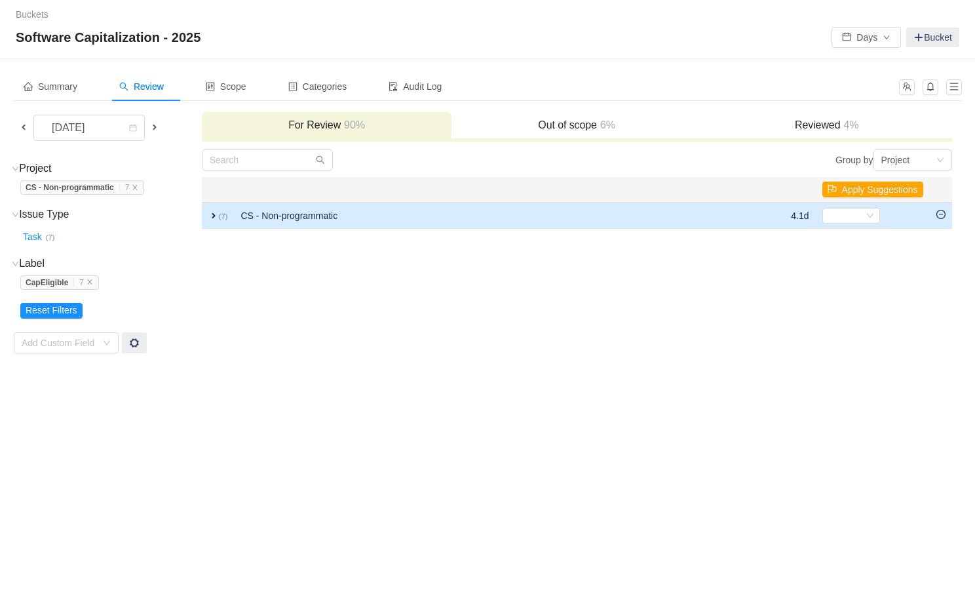
click at [208, 214] on span "expand" at bounding box center [213, 215] width 10 height 10
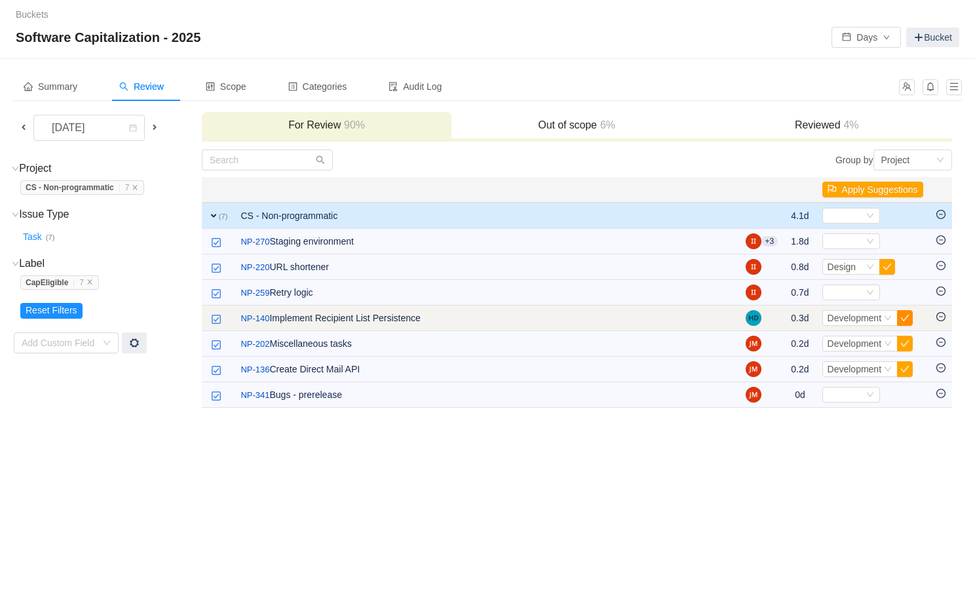
click at [905, 318] on button "button" at bounding box center [905, 318] width 16 height 16
click at [903, 315] on button "button" at bounding box center [905, 318] width 16 height 16
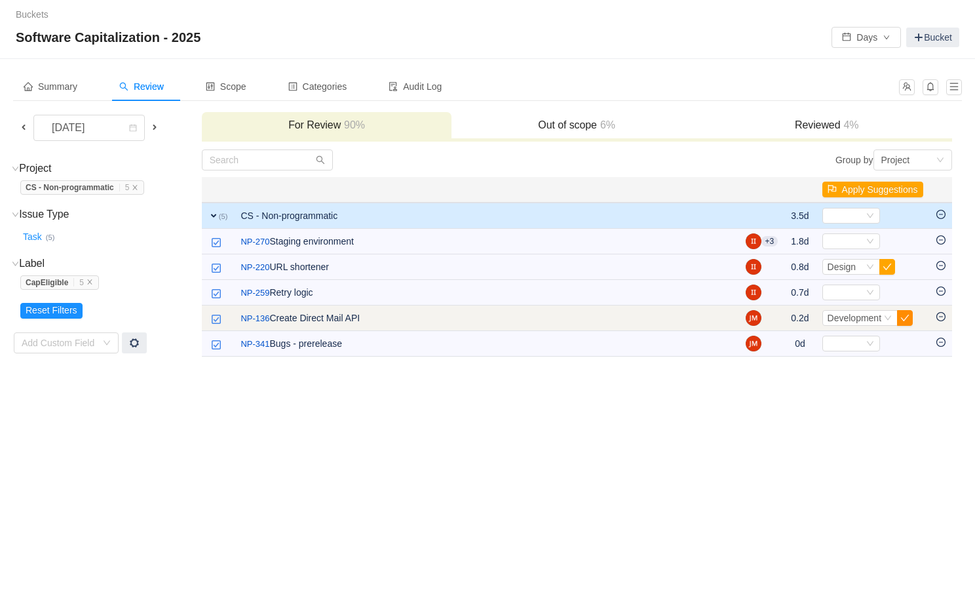
click at [903, 312] on button "button" at bounding box center [905, 318] width 16 height 16
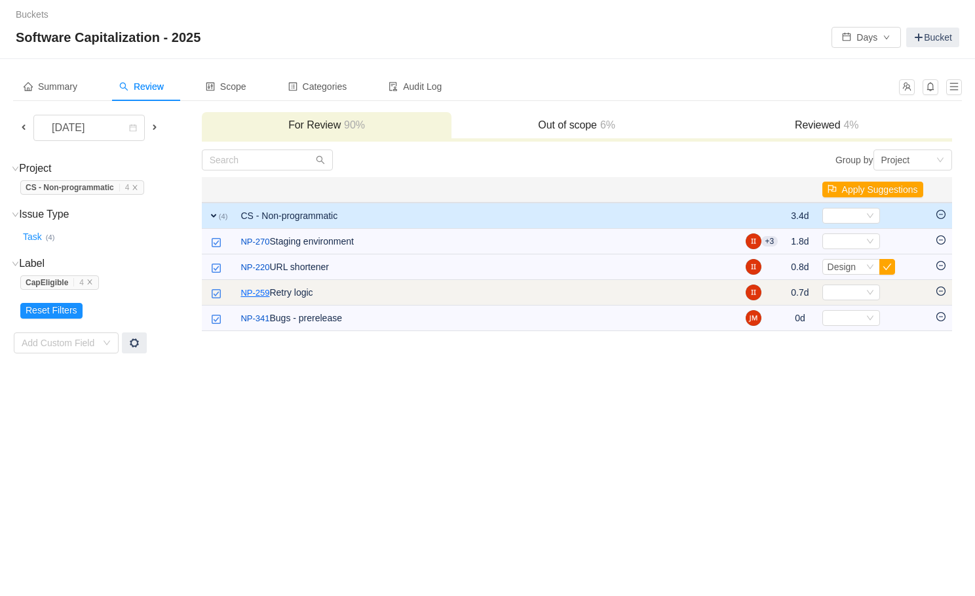
click at [254, 294] on link "NP-259" at bounding box center [254, 292] width 29 height 13
click at [867, 291] on icon "icon: down" at bounding box center [870, 292] width 8 height 8
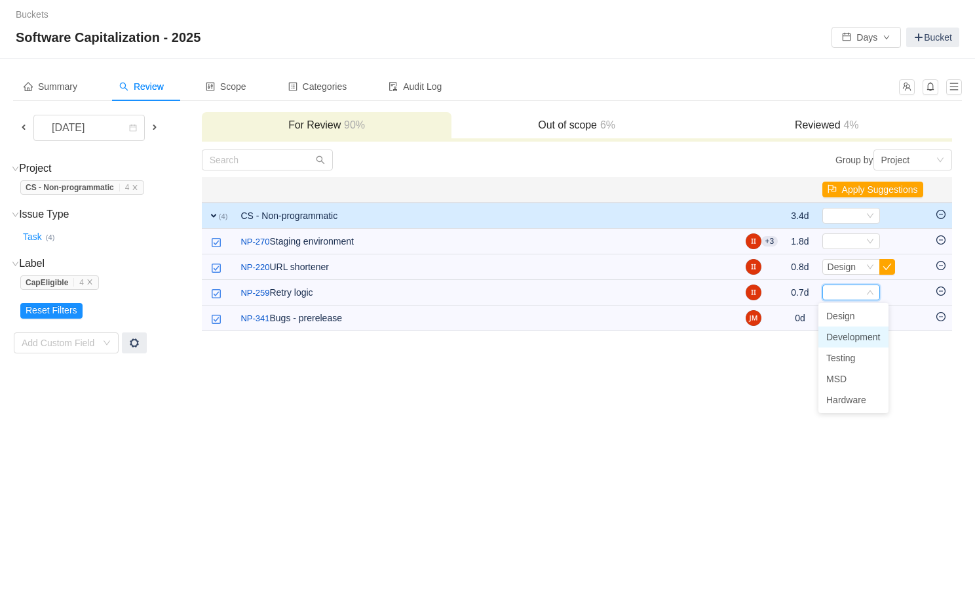
click at [843, 334] on span "Development" at bounding box center [853, 337] width 54 height 10
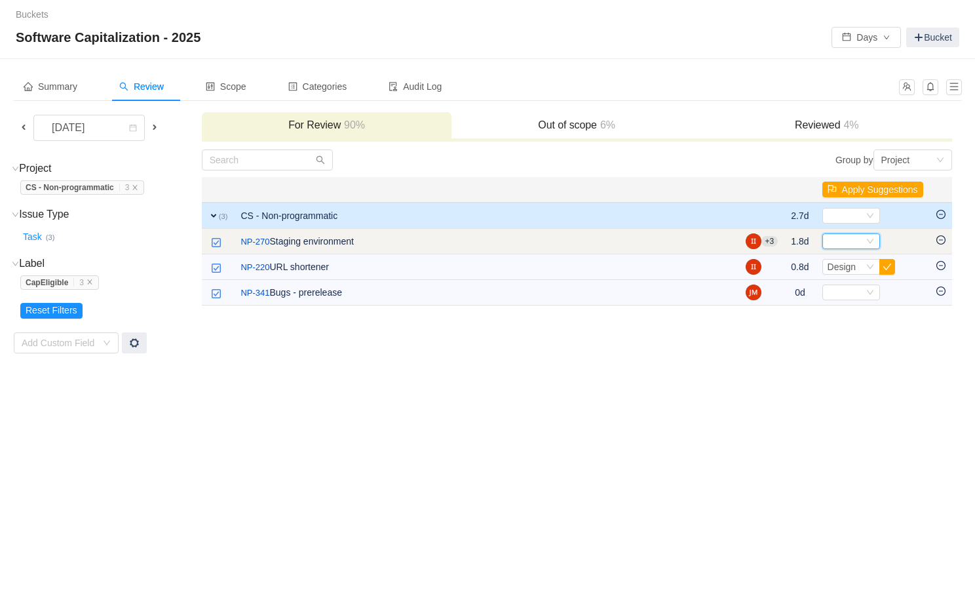
click at [860, 238] on div "Select" at bounding box center [845, 241] width 36 height 14
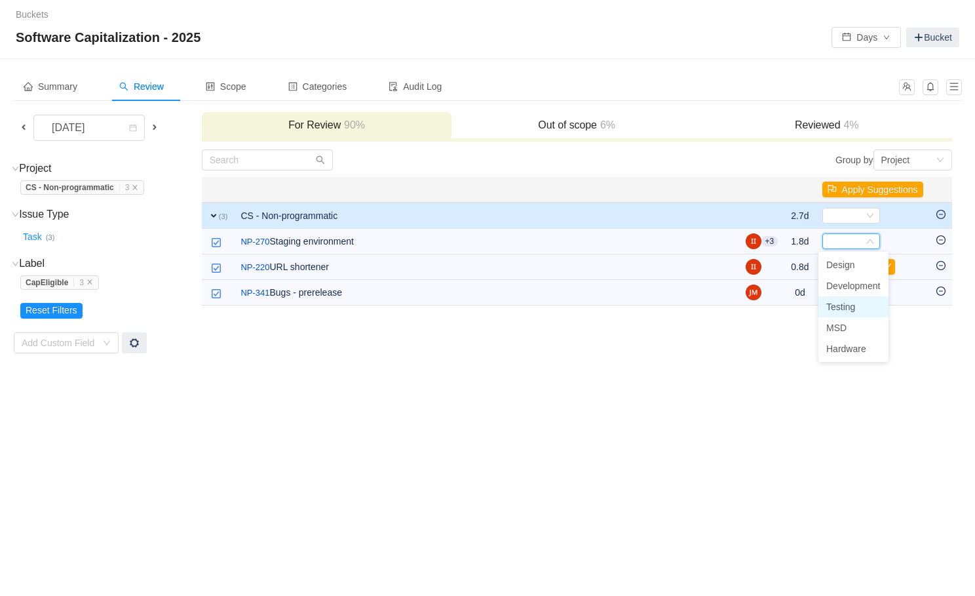
click at [850, 301] on span "Testing" at bounding box center [840, 306] width 29 height 10
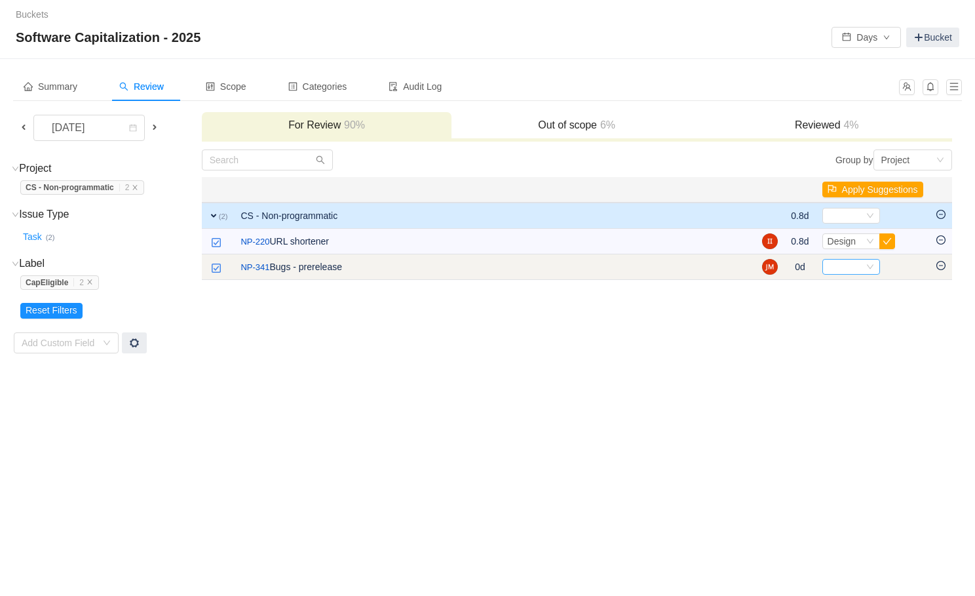
click at [845, 266] on div "Select" at bounding box center [845, 266] width 36 height 14
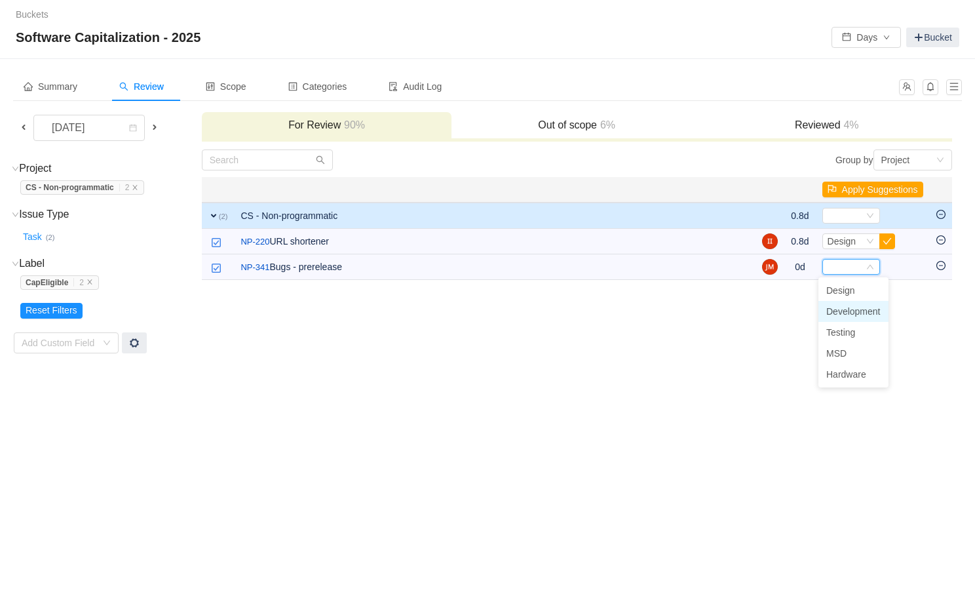
drag, startPoint x: 843, startPoint y: 336, endPoint x: 847, endPoint y: 311, distance: 25.3
click at [847, 311] on ul "Design Development Testing MSD Hardware" at bounding box center [853, 332] width 70 height 110
click at [847, 311] on span "Development" at bounding box center [853, 311] width 54 height 10
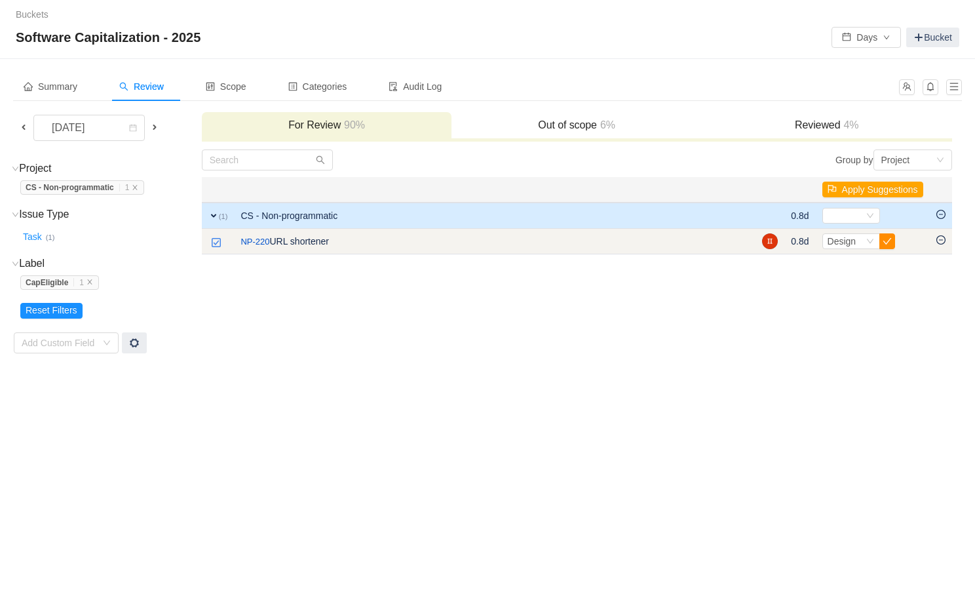
click at [883, 237] on button "button" at bounding box center [887, 241] width 16 height 16
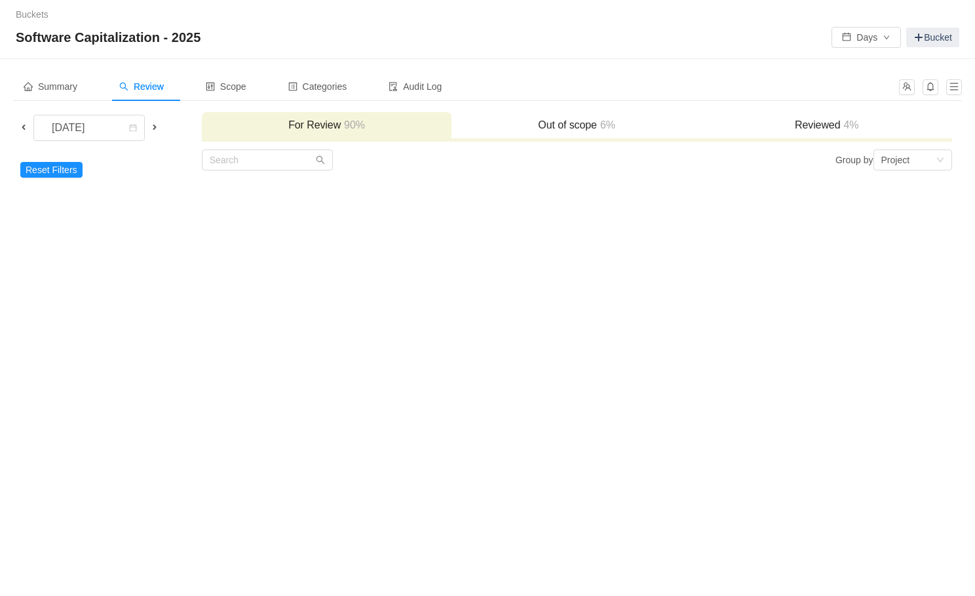
click at [585, 121] on h3 "Out of scope 6%" at bounding box center [576, 125] width 237 height 13
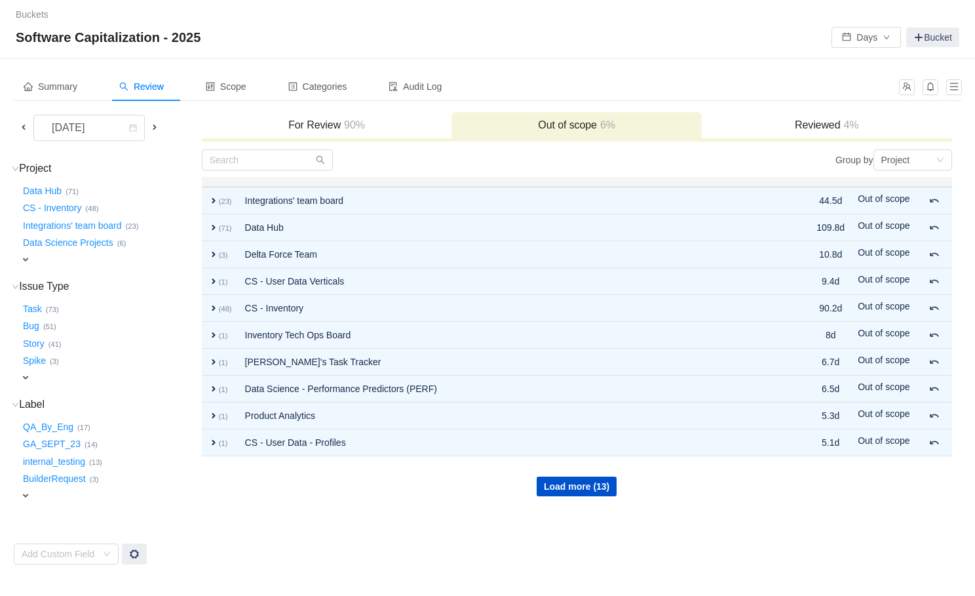
click at [33, 255] on div "expand" at bounding box center [92, 260] width 144 height 14
click at [45, 259] on div "Select value" at bounding box center [78, 260] width 104 height 13
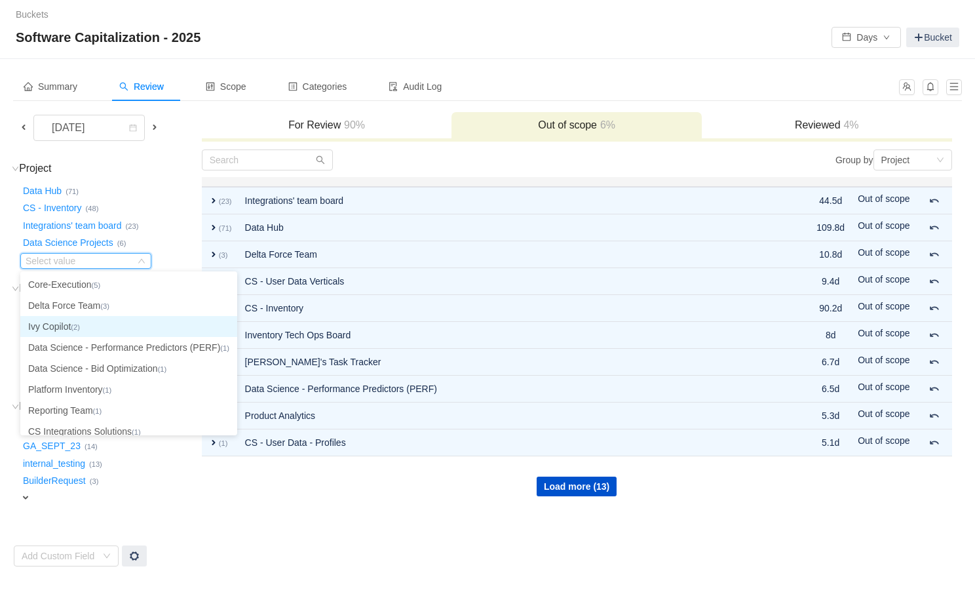
scroll to position [7, 0]
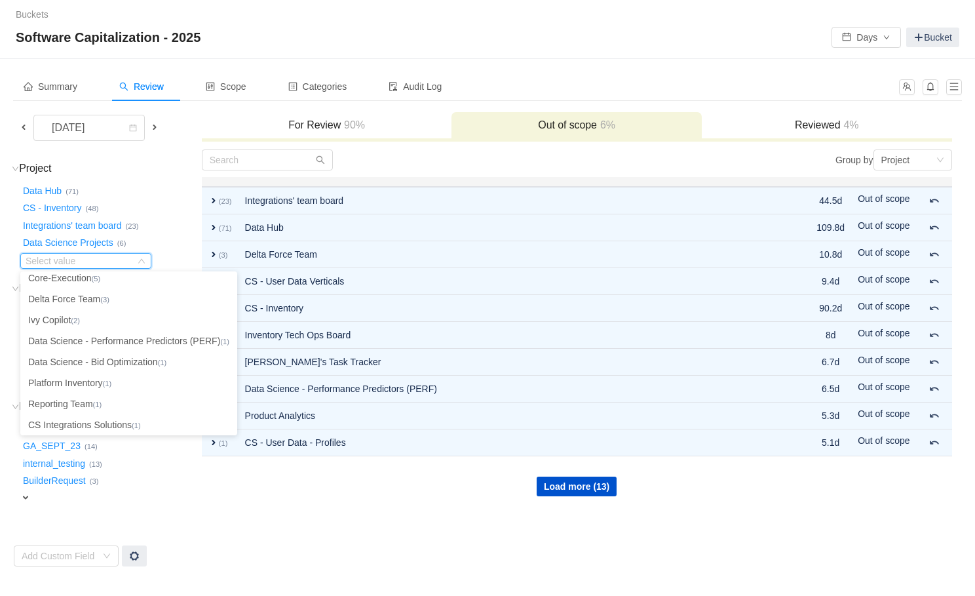
click at [224, 527] on td "Group by Project You will see tickets here after they were marked as out of sco…" at bounding box center [576, 358] width 751 height 418
